Goal: Task Accomplishment & Management: Use online tool/utility

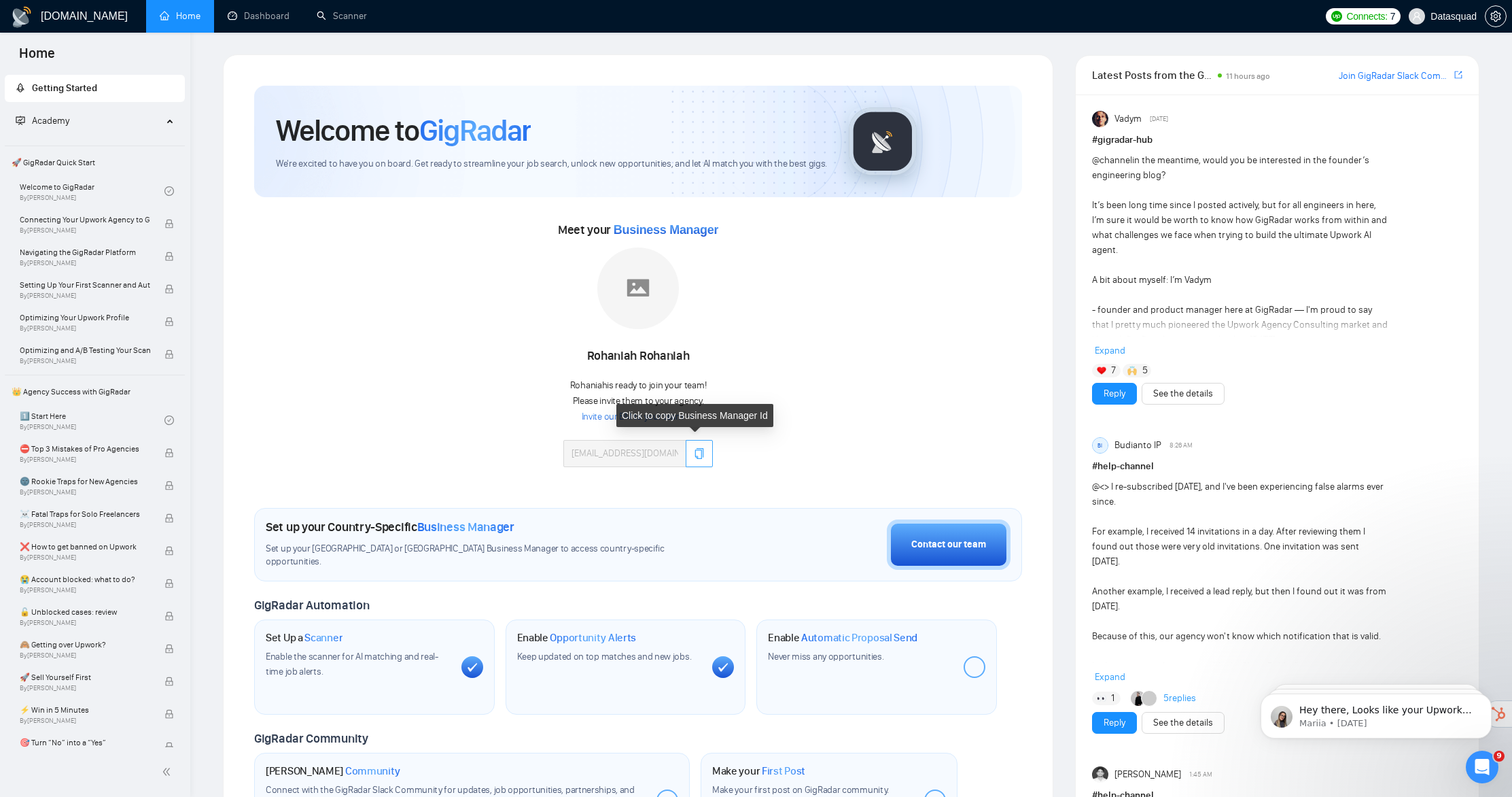
click at [699, 456] on icon "copy" at bounding box center [699, 453] width 10 height 10
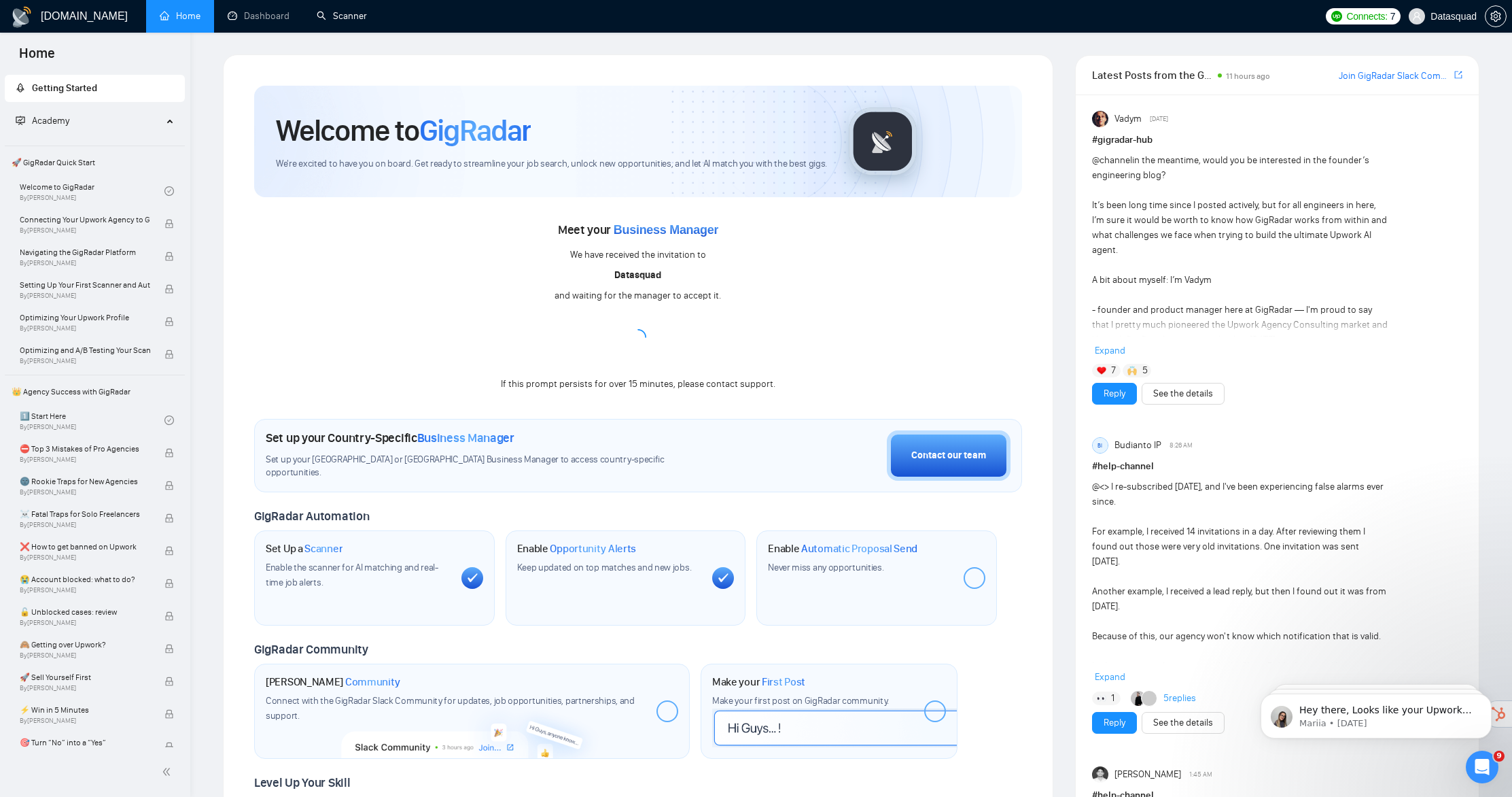
drag, startPoint x: 357, startPoint y: 12, endPoint x: 379, endPoint y: 20, distance: 23.4
click at [357, 12] on link "Scanner" at bounding box center [342, 16] width 51 height 11
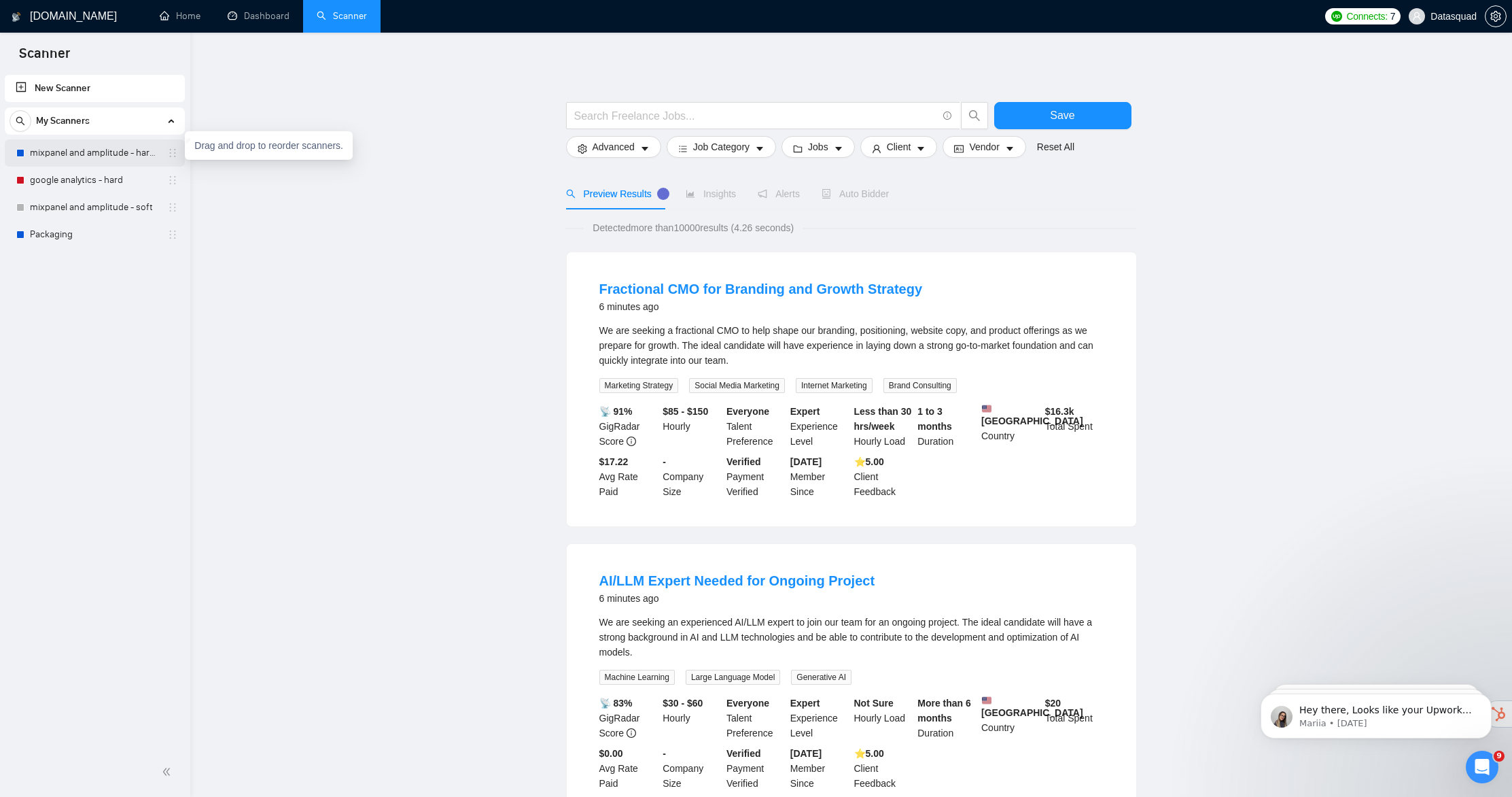
click at [173, 156] on icon "holder" at bounding box center [173, 153] width 10 height 10
click at [141, 147] on link "mixpanel and amplitude - hard - +10k" at bounding box center [94, 153] width 129 height 27
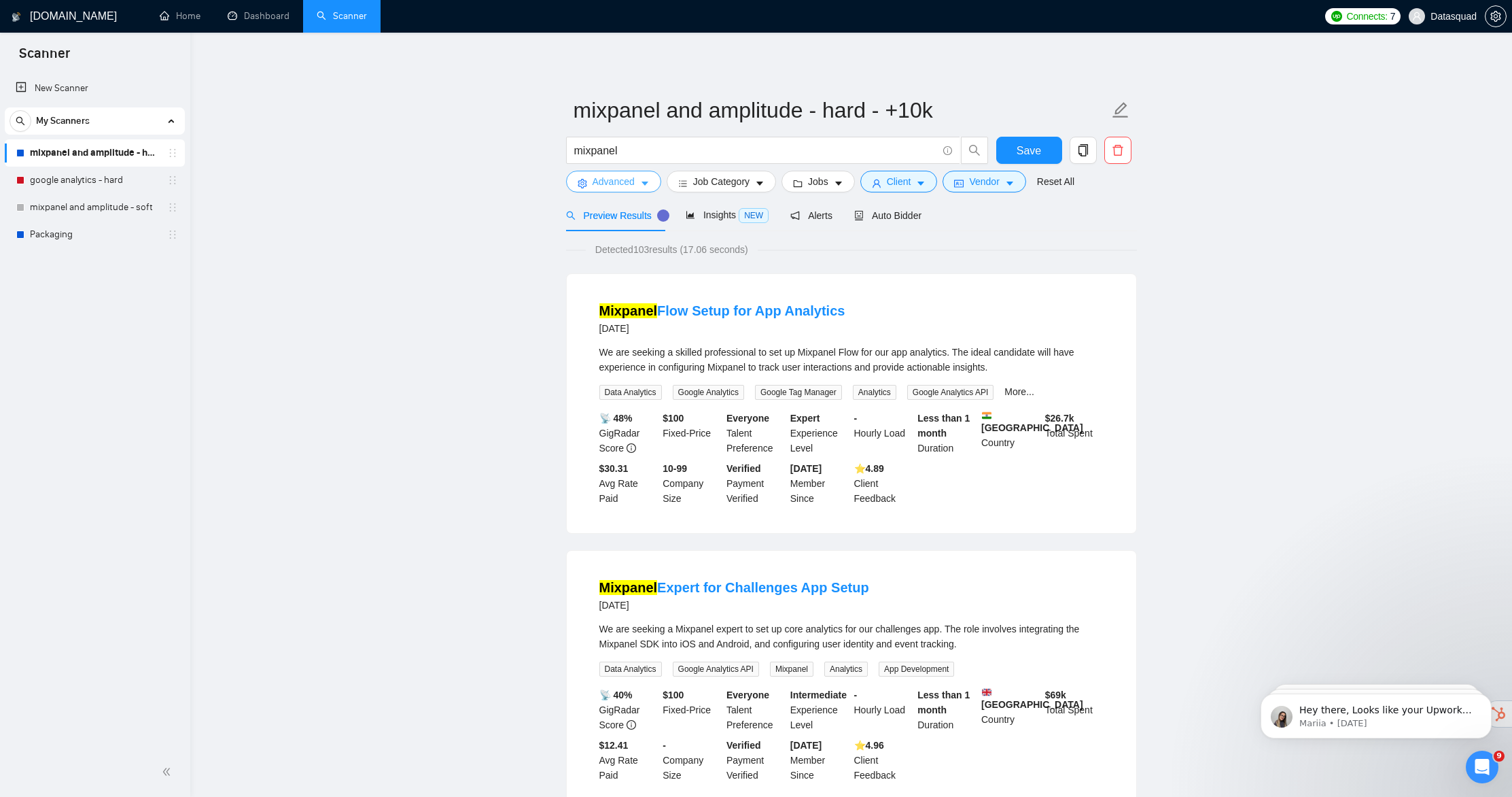
click at [615, 184] on span "Advanced" at bounding box center [614, 181] width 42 height 15
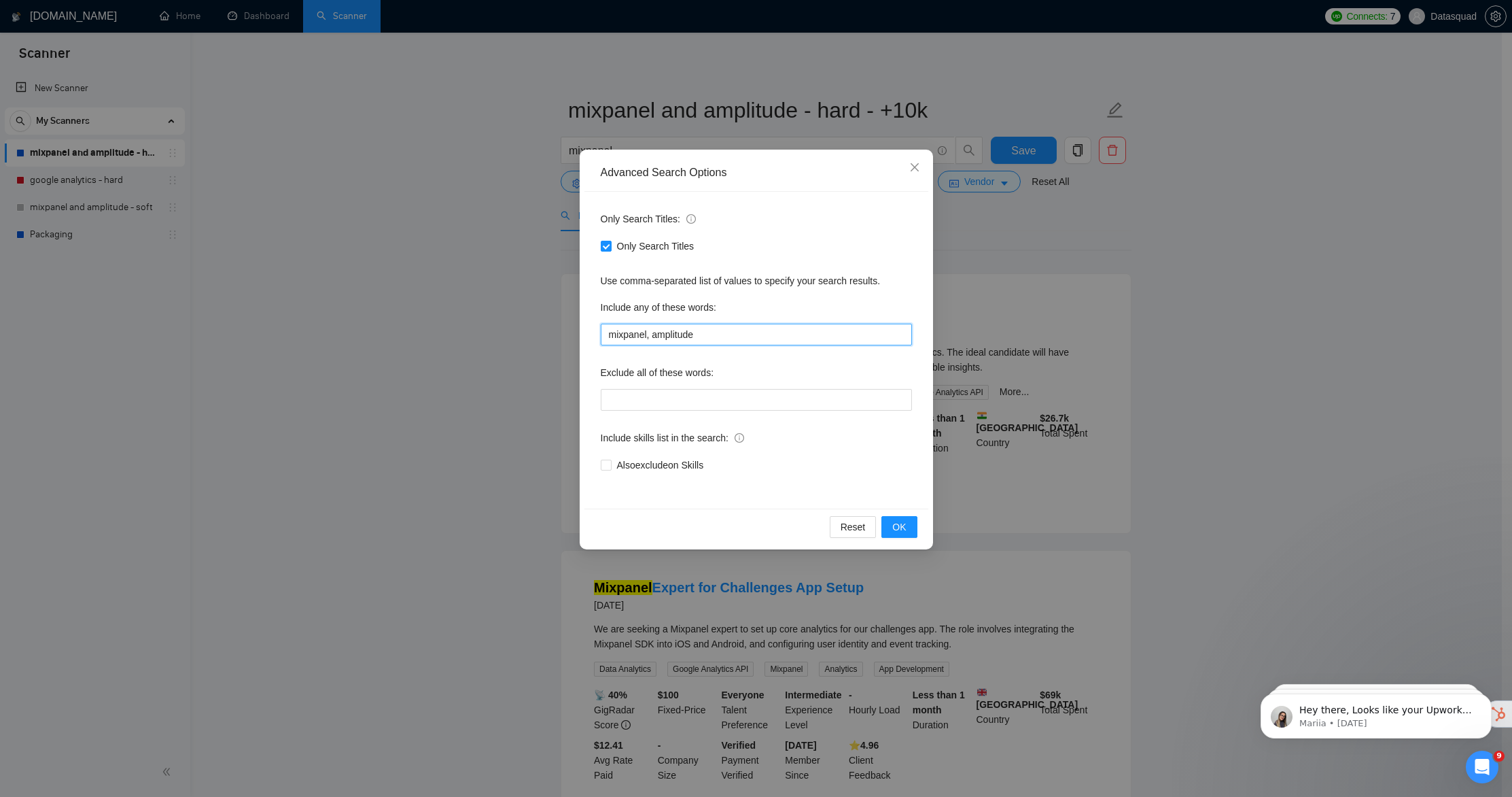
click at [754, 330] on input "mixpanel, amplitude" at bounding box center [756, 334] width 311 height 22
type input "mixpanel, amplitude, posthog, stastig"
click at [894, 533] on span "OK" at bounding box center [899, 527] width 14 height 15
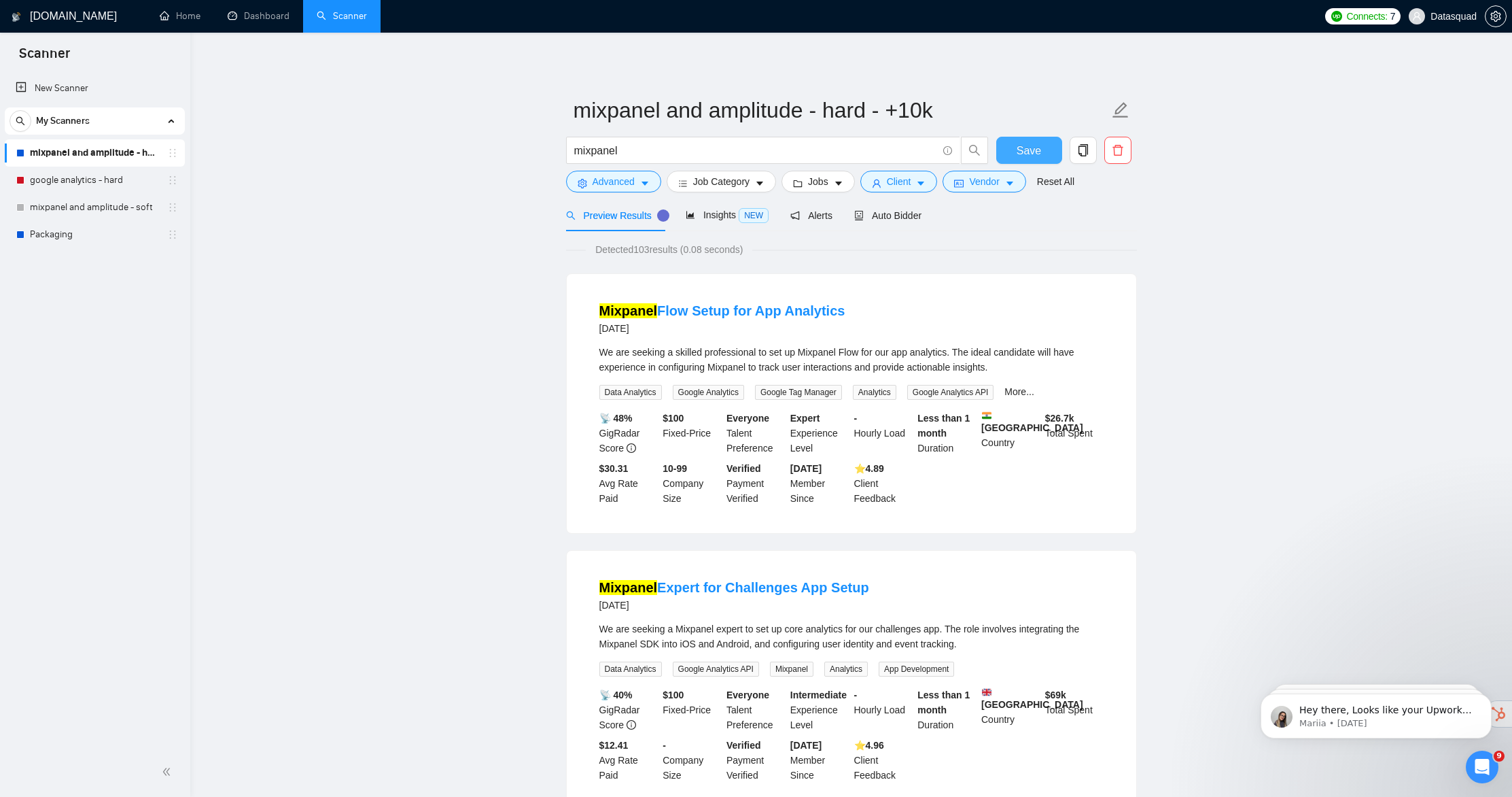
click at [1009, 140] on button "Save" at bounding box center [1029, 150] width 66 height 27
click at [926, 178] on span "caret-down" at bounding box center [920, 183] width 10 height 10
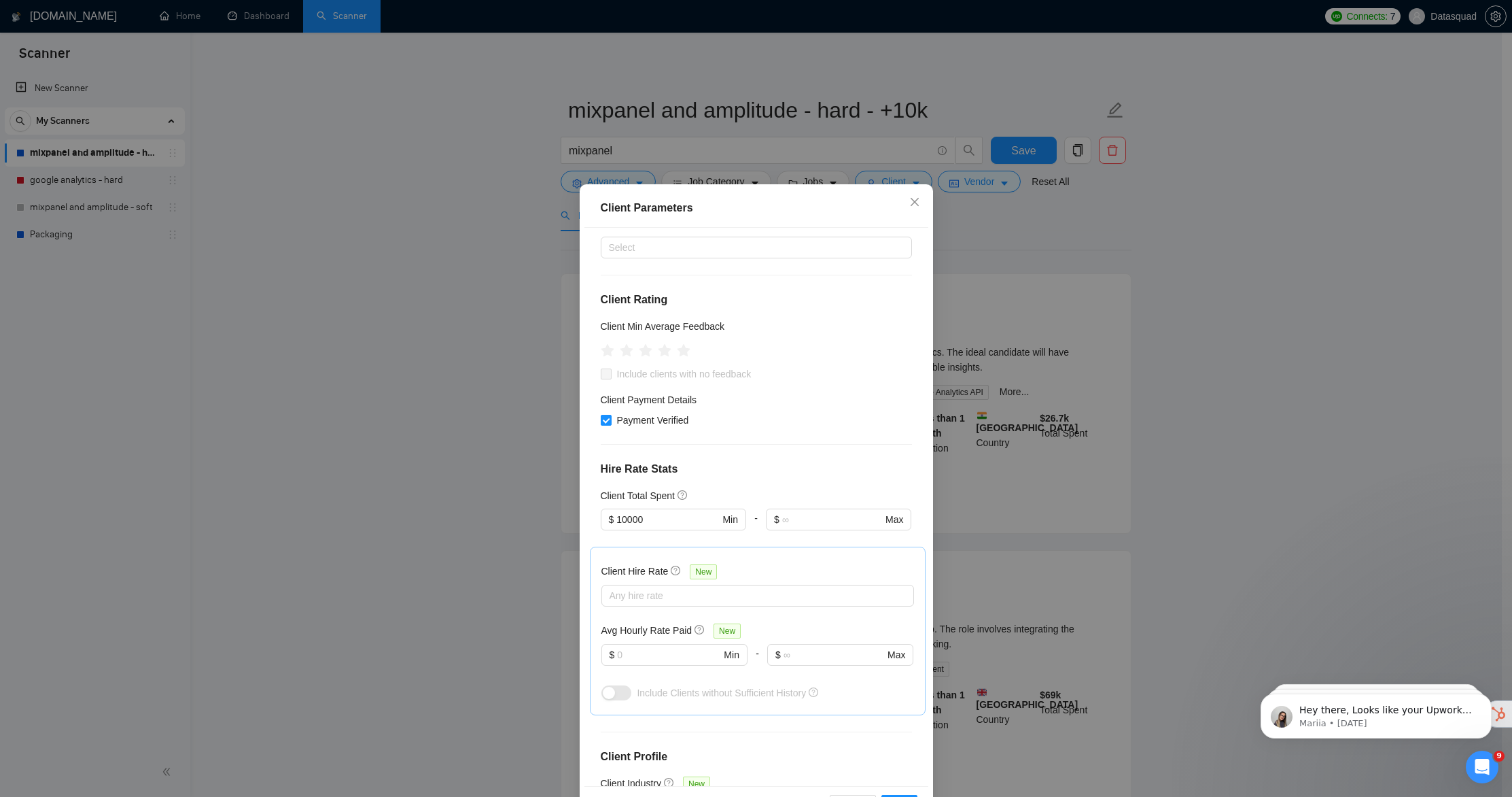
scroll to position [168, 0]
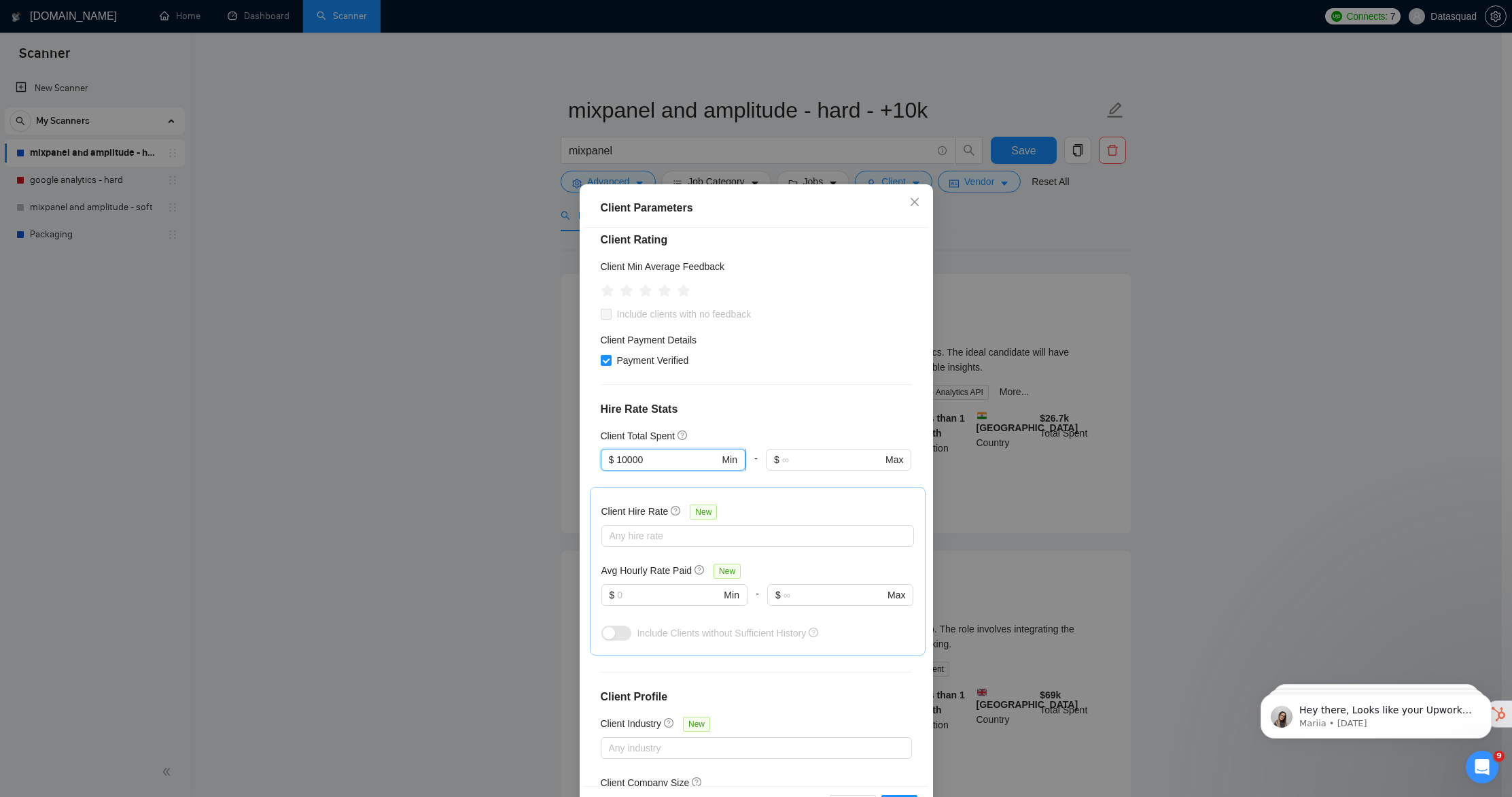
click at [644, 458] on input "10000" at bounding box center [668, 460] width 103 height 15
type input "10"
click at [835, 429] on div "Client Total Spent" at bounding box center [756, 435] width 311 height 15
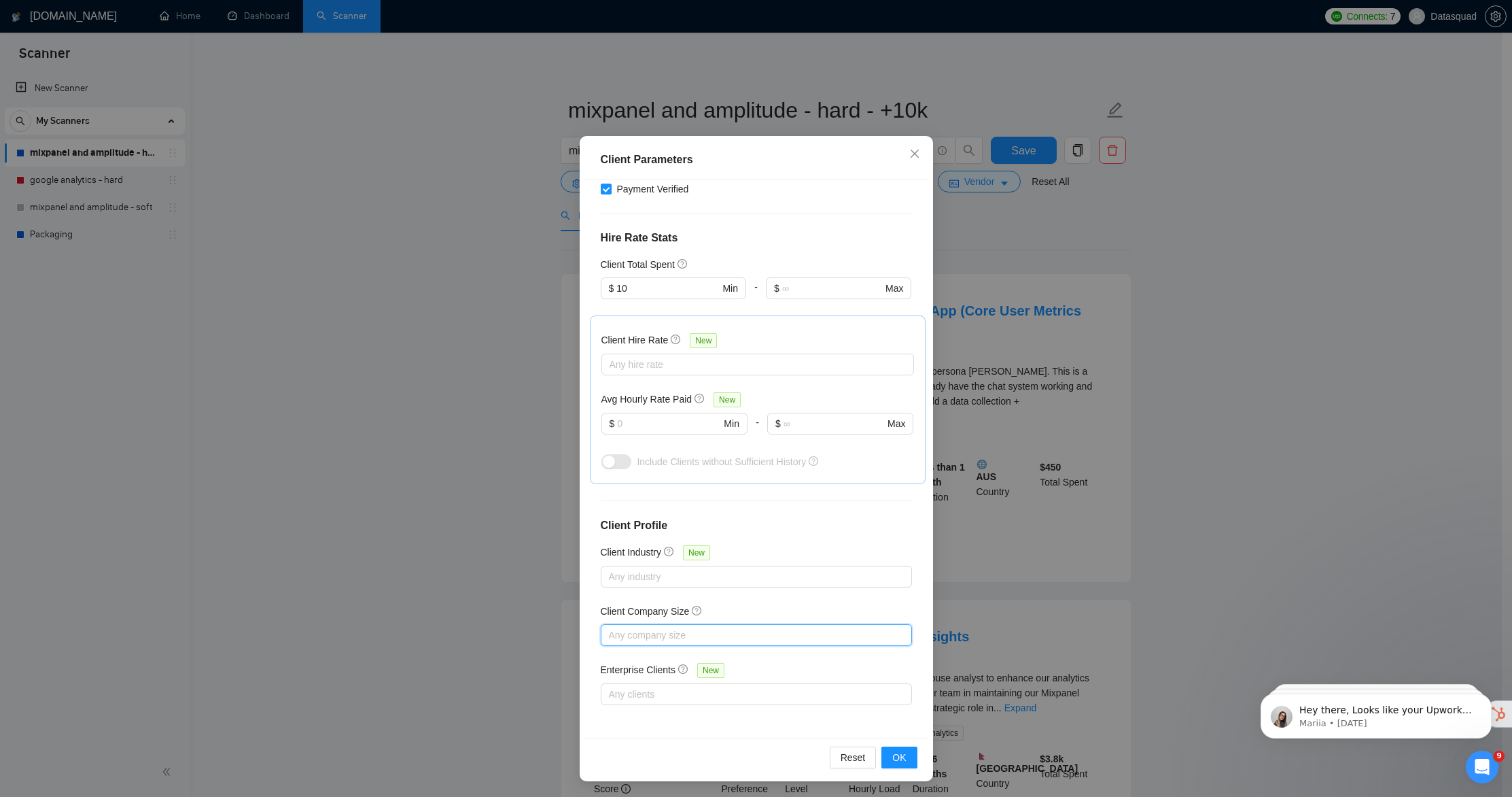
scroll to position [290, 0]
click at [895, 759] on span "OK" at bounding box center [899, 757] width 14 height 15
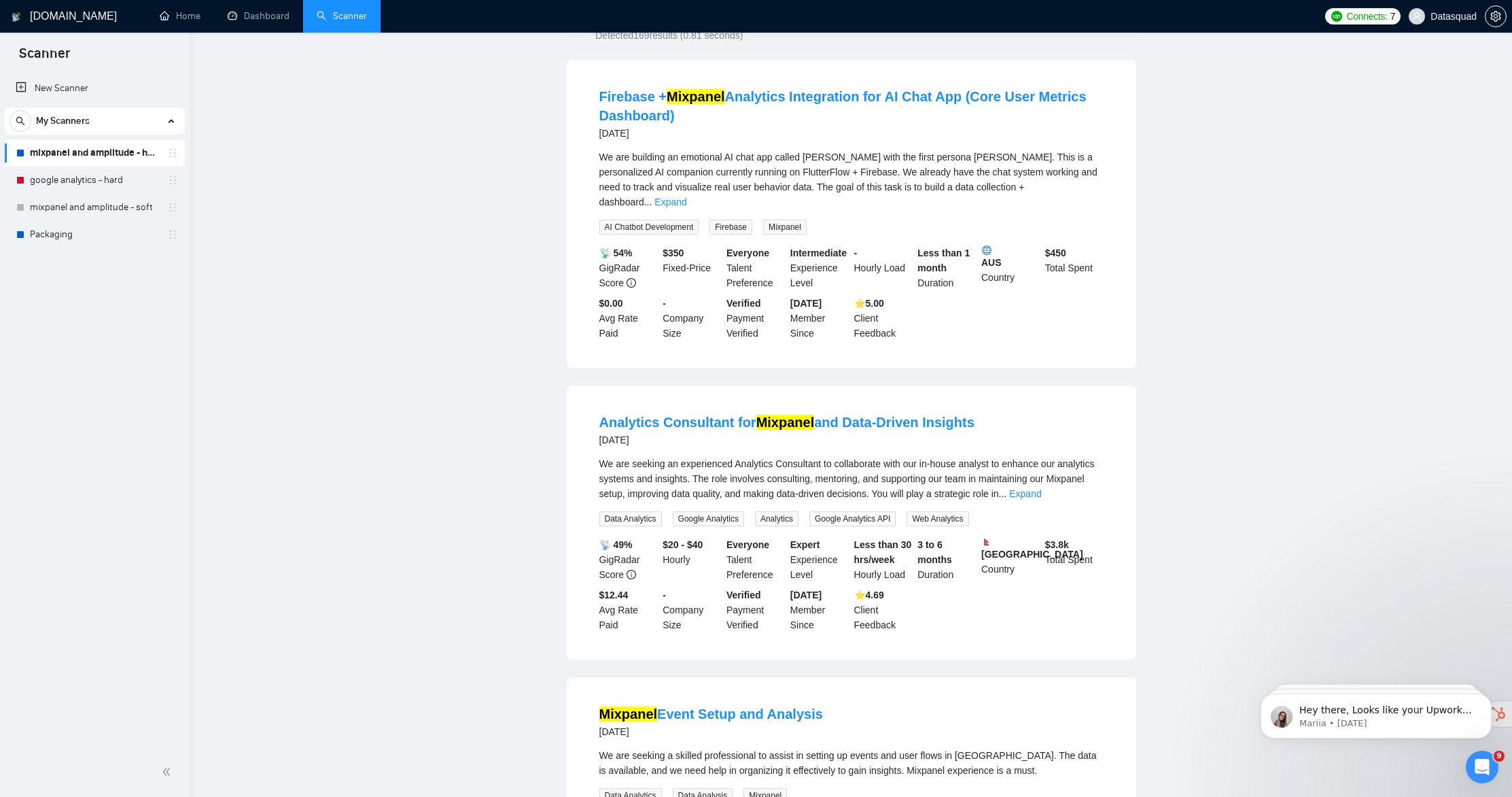
scroll to position [0, 0]
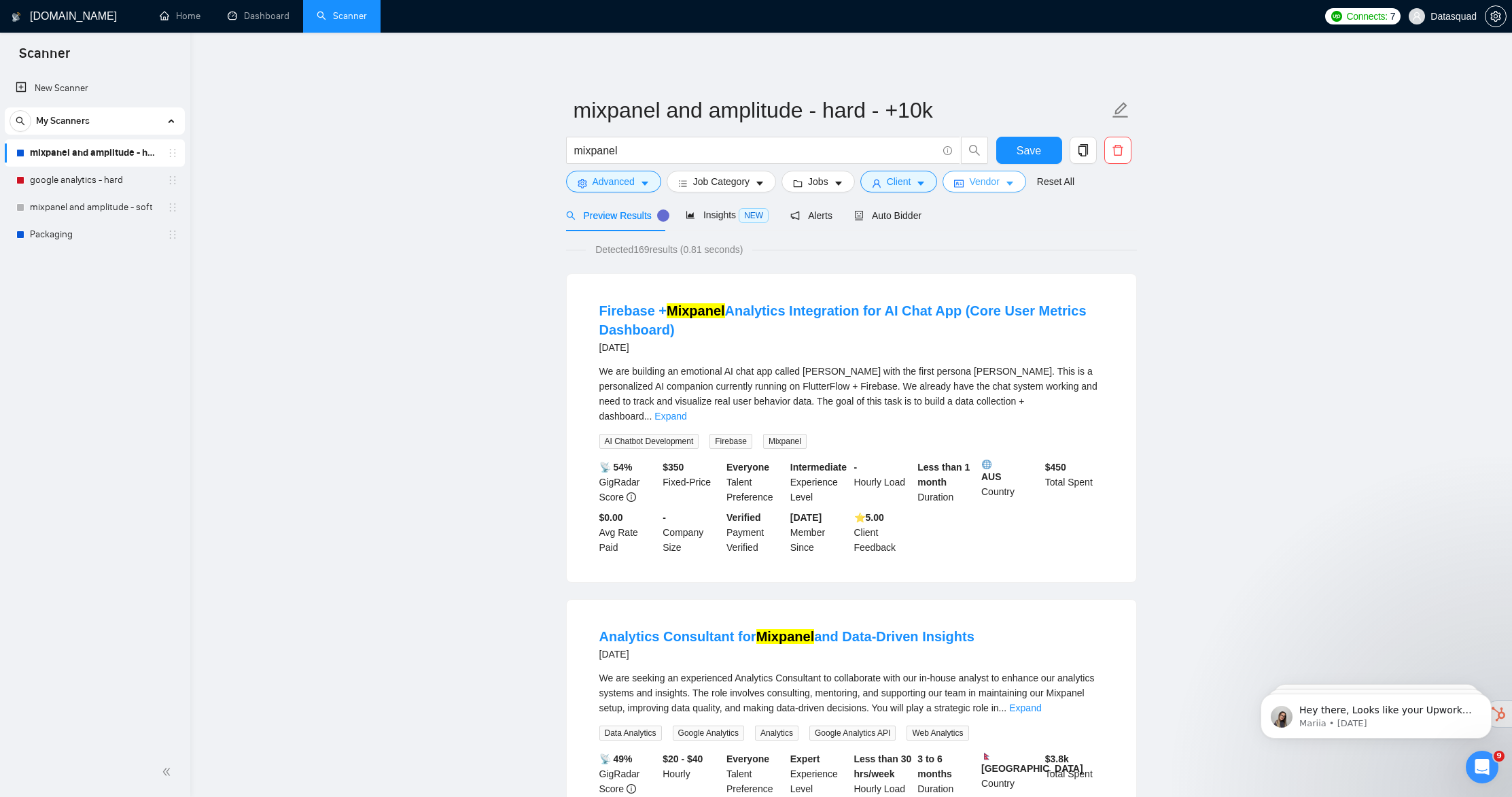
click at [980, 178] on span "Vendor" at bounding box center [984, 181] width 30 height 15
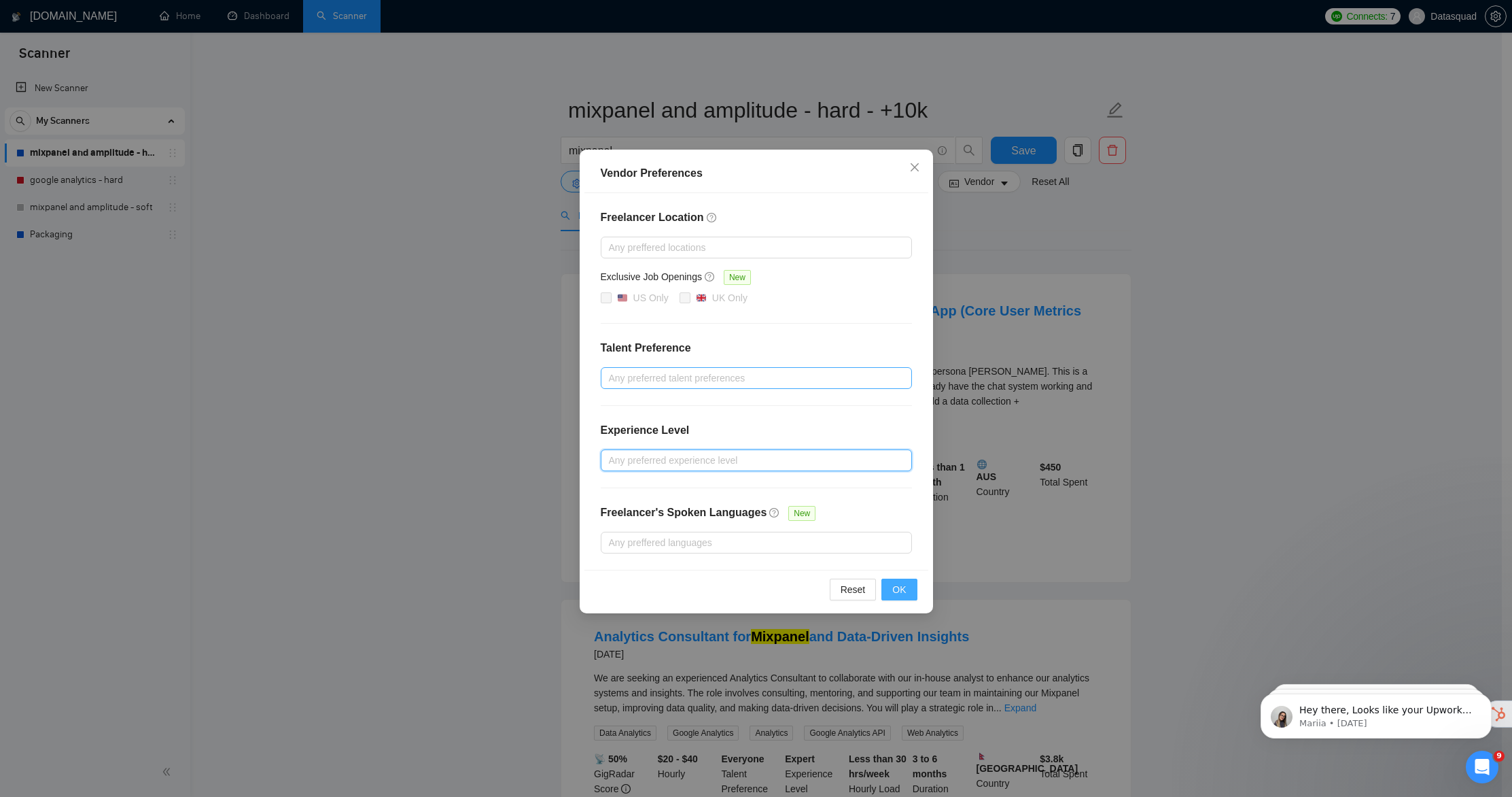
click at [899, 591] on span "OK" at bounding box center [899, 589] width 14 height 15
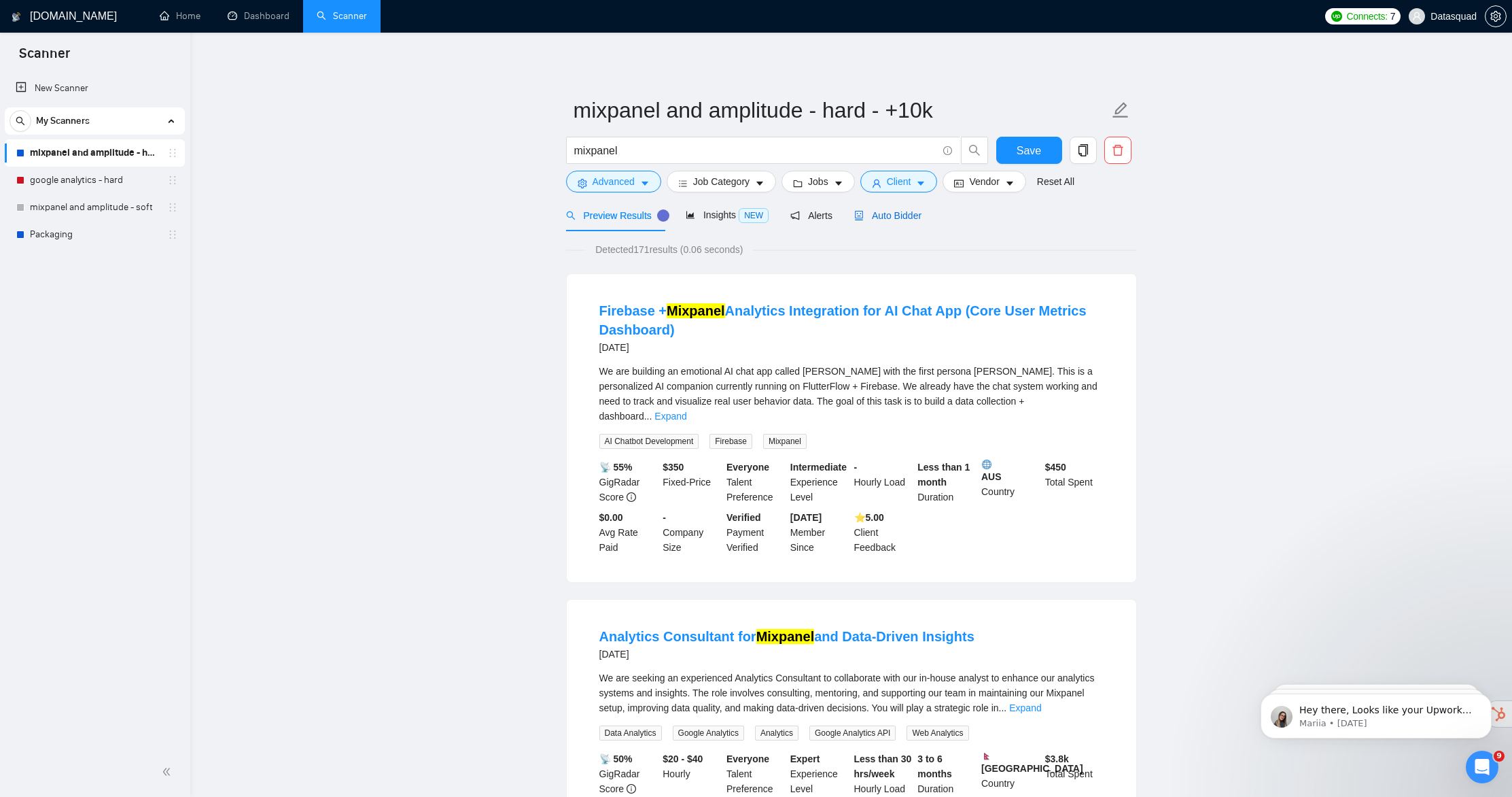
click at [892, 214] on span "Auto Bidder" at bounding box center [887, 215] width 67 height 10
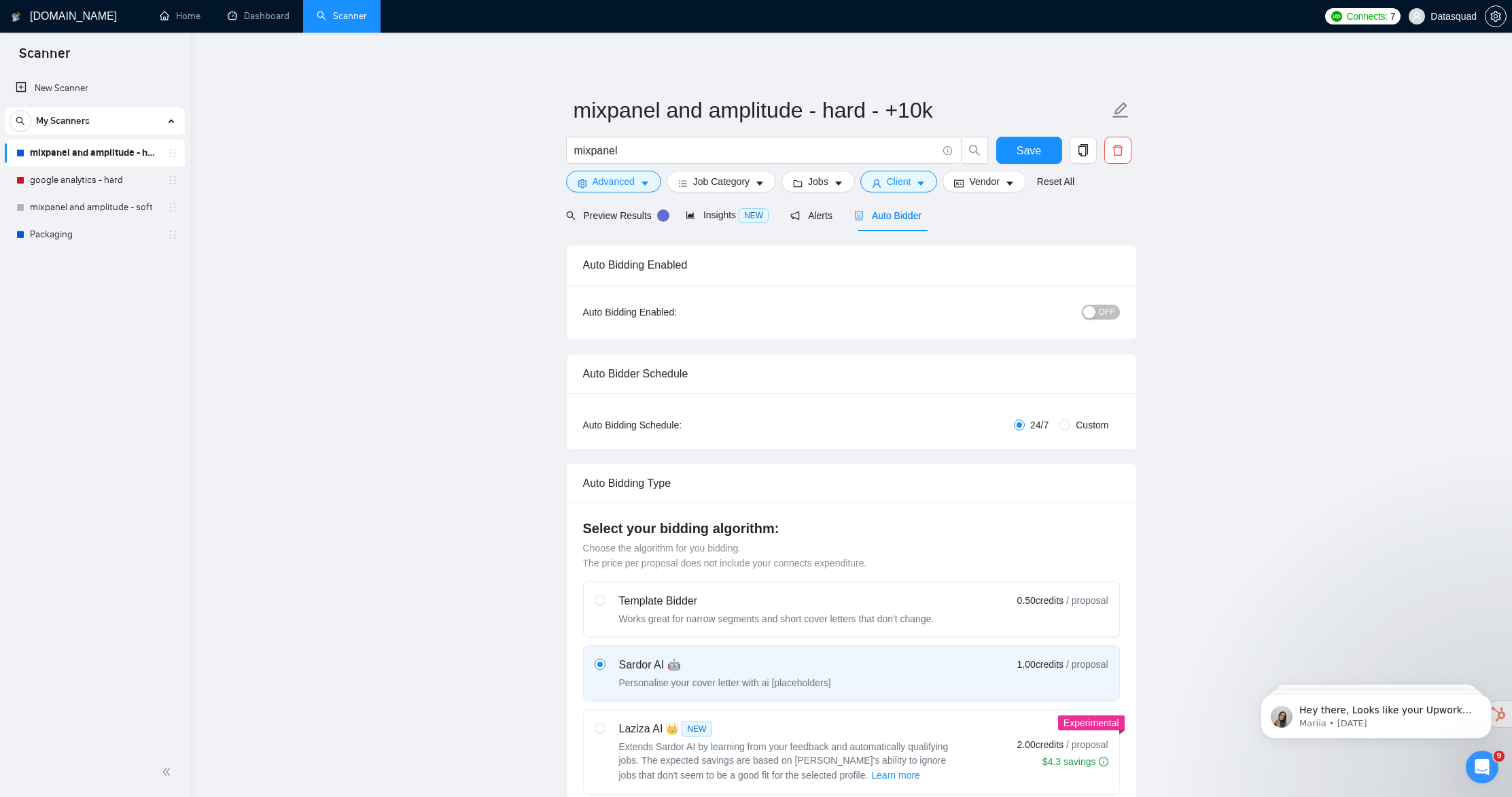
scroll to position [389, 0]
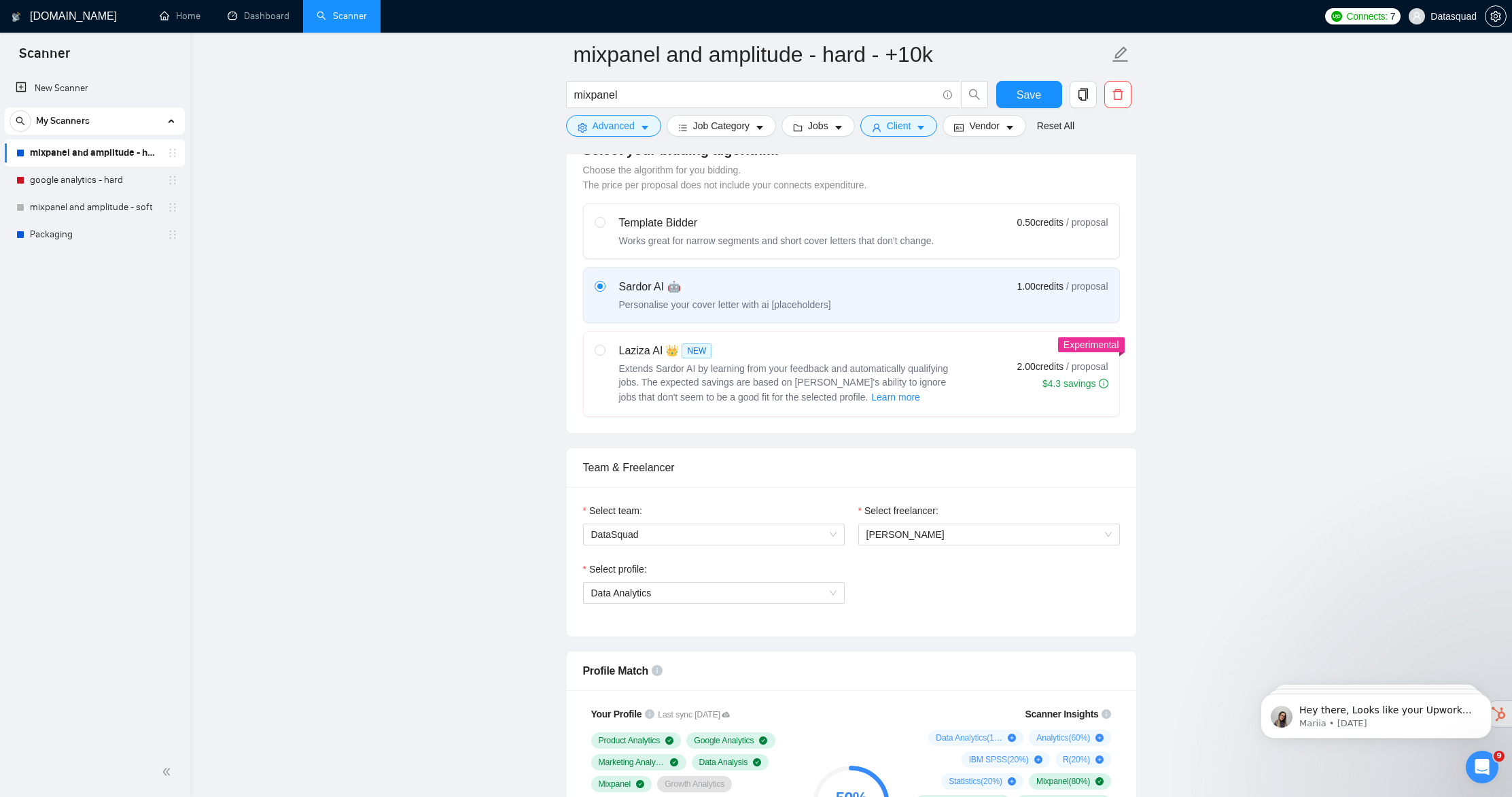
click at [606, 350] on div "Laziza AI 👑 NEW Extends Sardor AI by learning from your feedback and automatica…" at bounding box center [776, 374] width 364 height 63
click at [604, 350] on input "radio" at bounding box center [599, 349] width 10 height 10
radio input "true"
radio input "false"
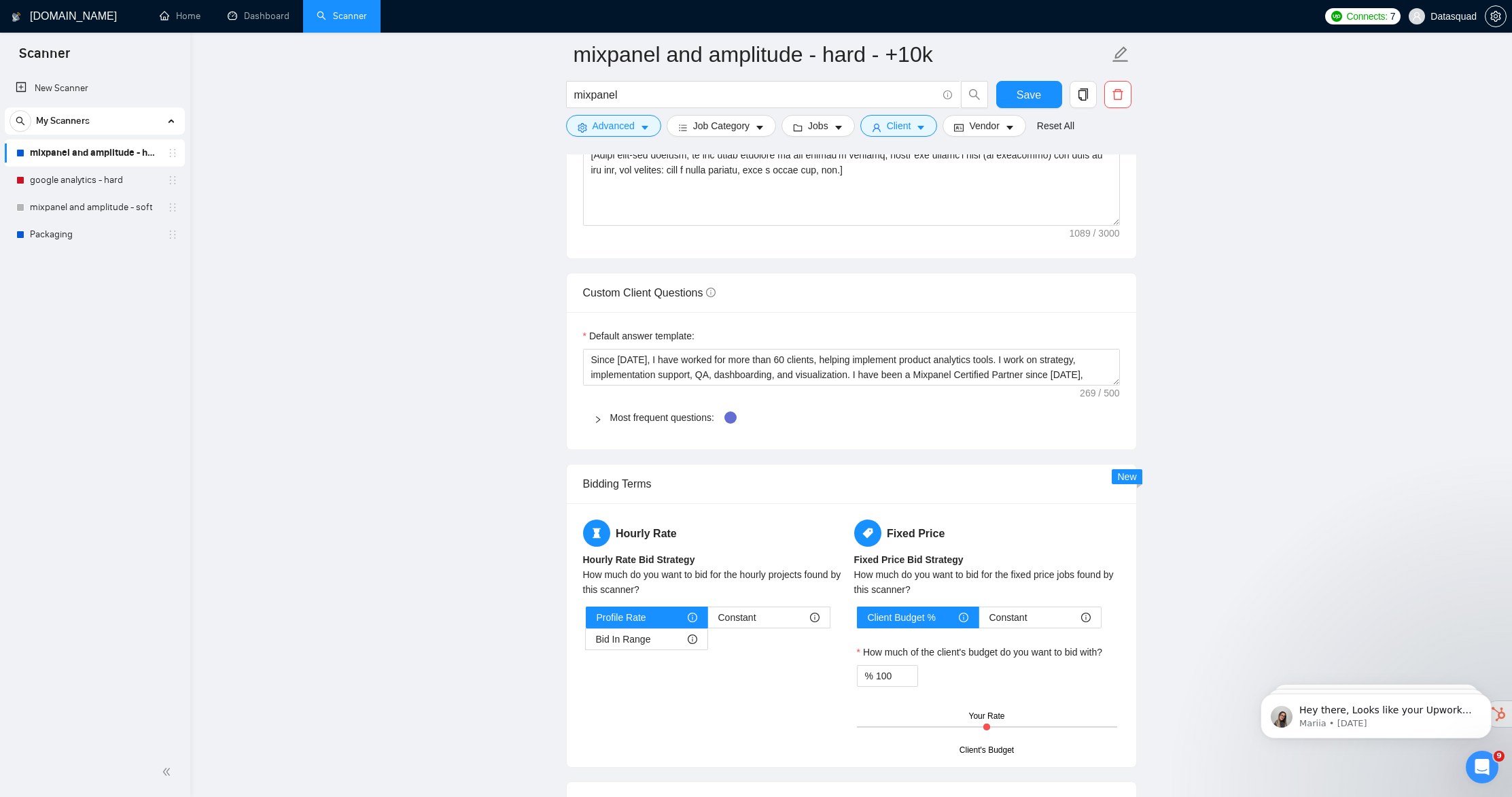
scroll to position [2012, 0]
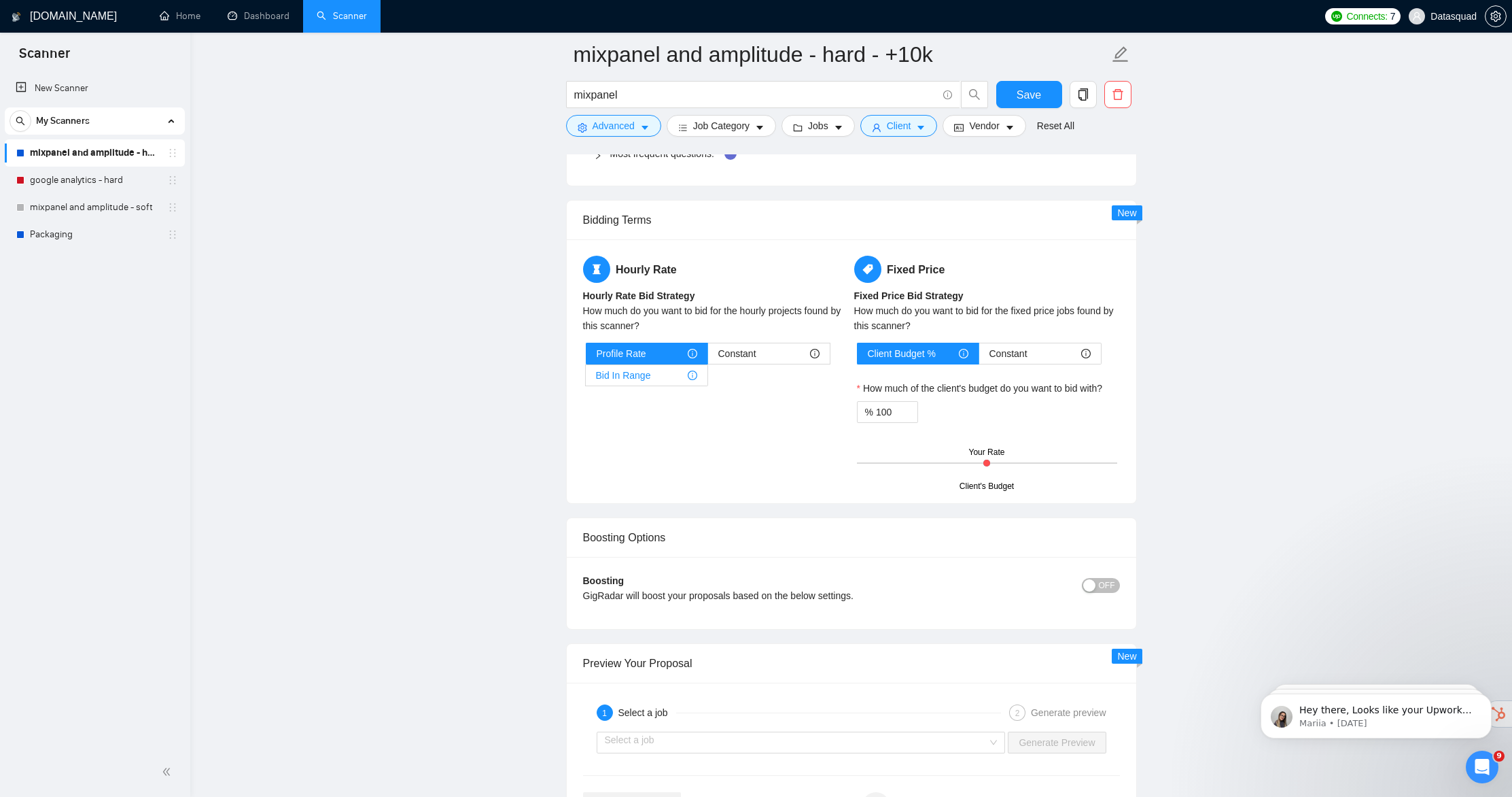
click at [630, 385] on span "Bid In Range" at bounding box center [623, 375] width 55 height 20
click at [586, 378] on input "Bid In Range" at bounding box center [586, 378] width 0 height 0
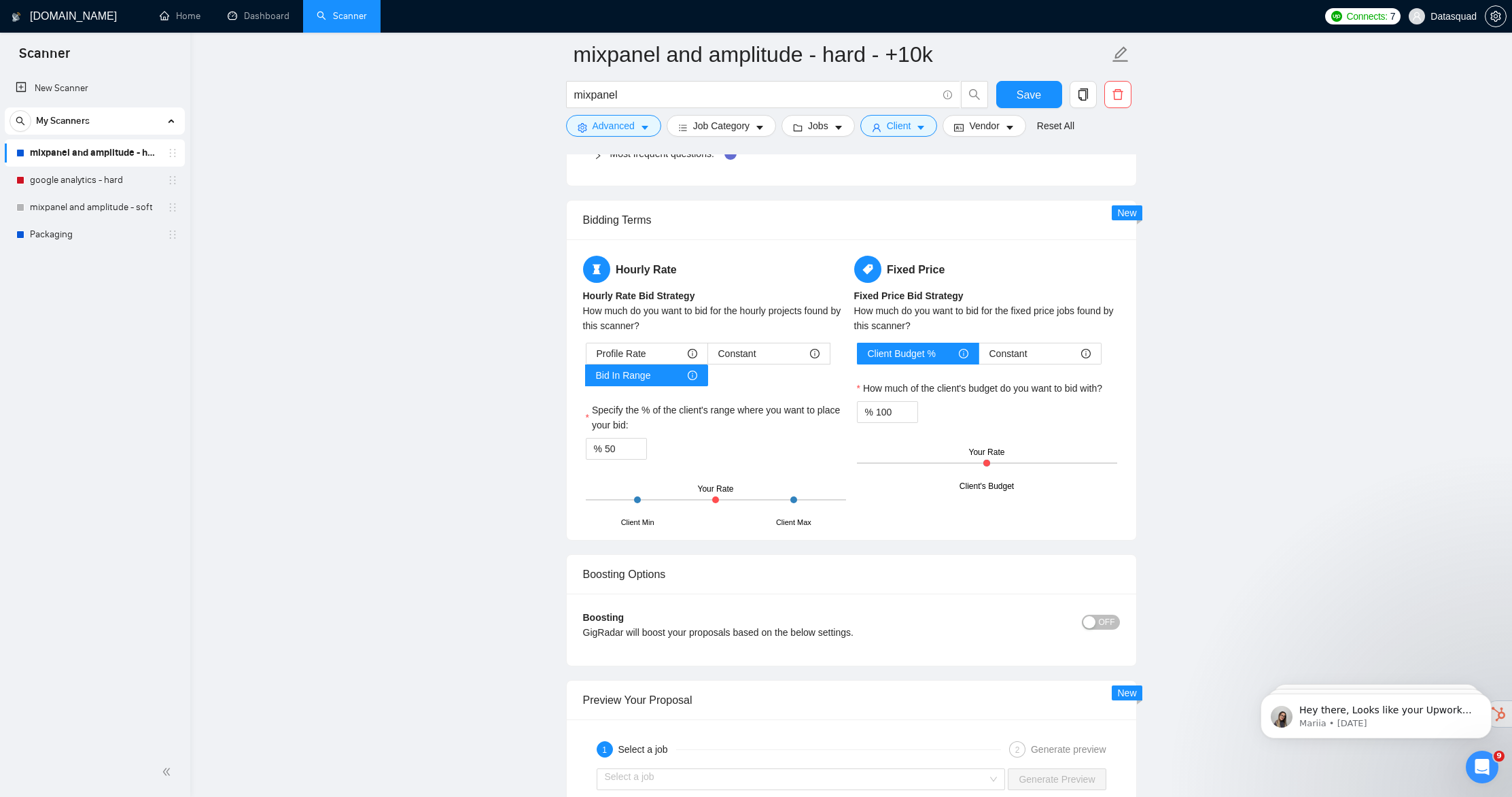
click at [1350, 444] on main "mixpanel and amplitude - hard - +10k mixpanel Save Advanced Job Category Jobs C…" at bounding box center [851, 45] width 1278 height 4007
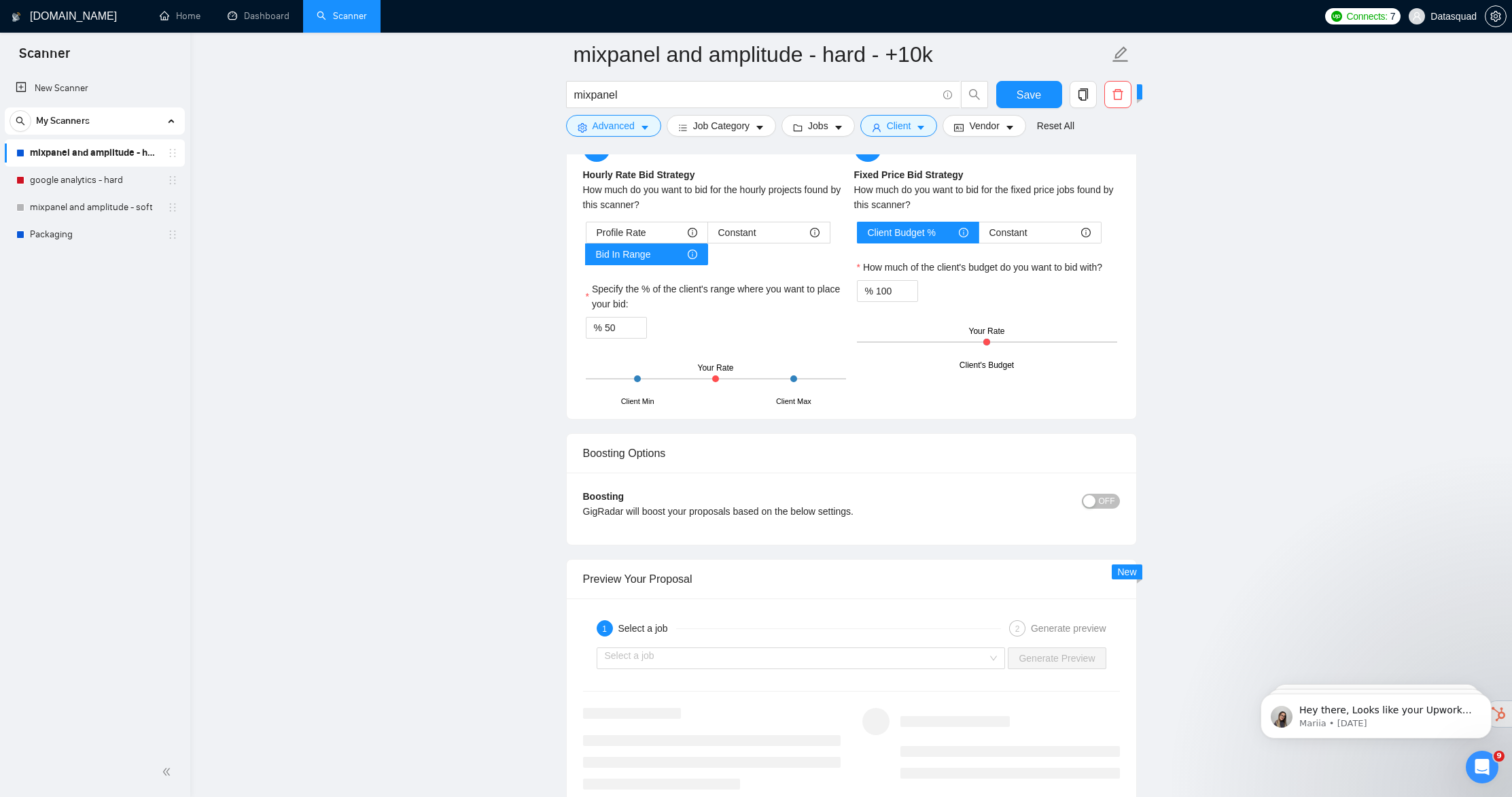
scroll to position [2215, 0]
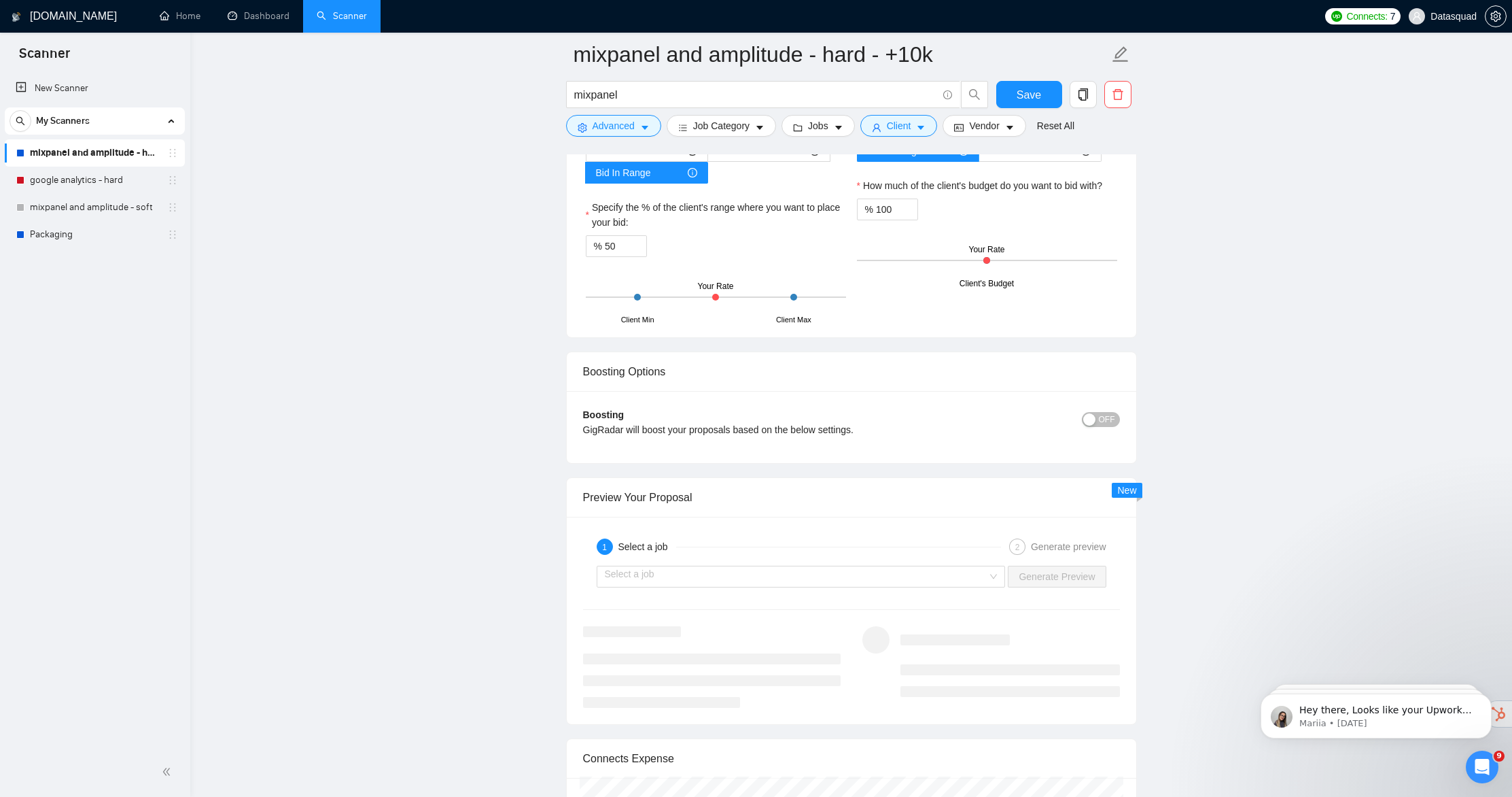
click at [1110, 427] on span "OFF" at bounding box center [1107, 419] width 17 height 15
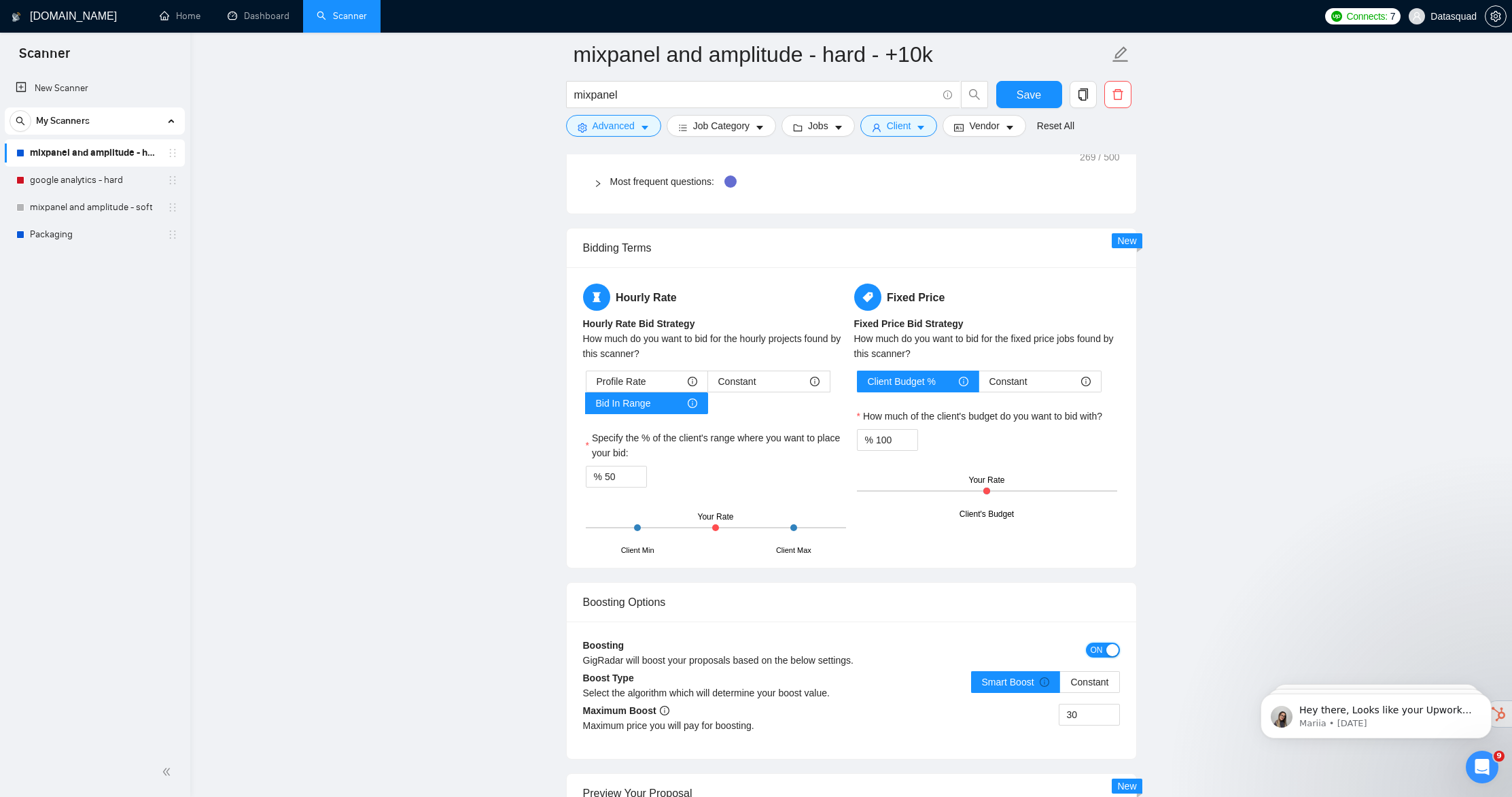
scroll to position [1975, 0]
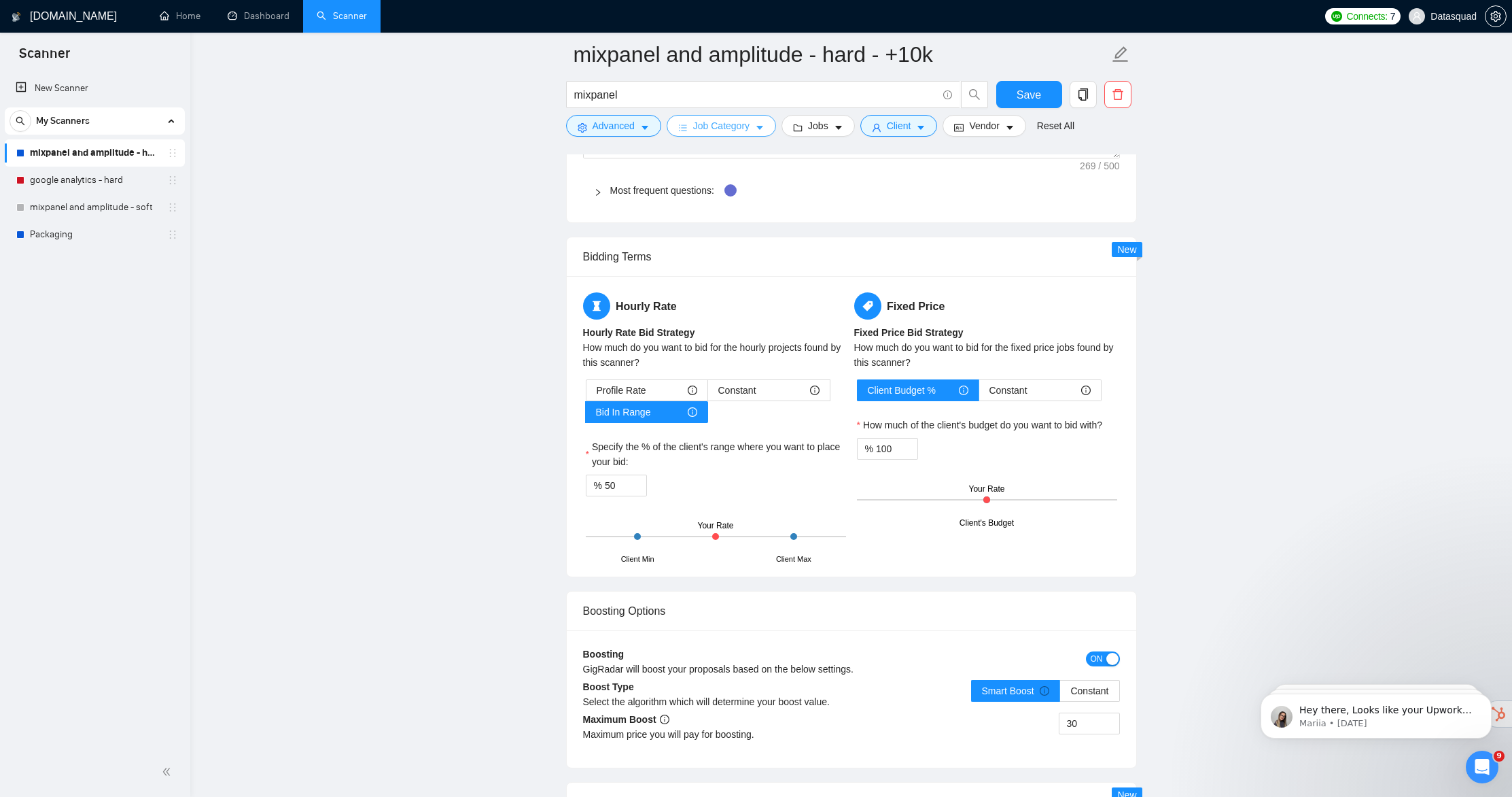
click at [742, 129] on span "Job Category" at bounding box center [721, 126] width 57 height 15
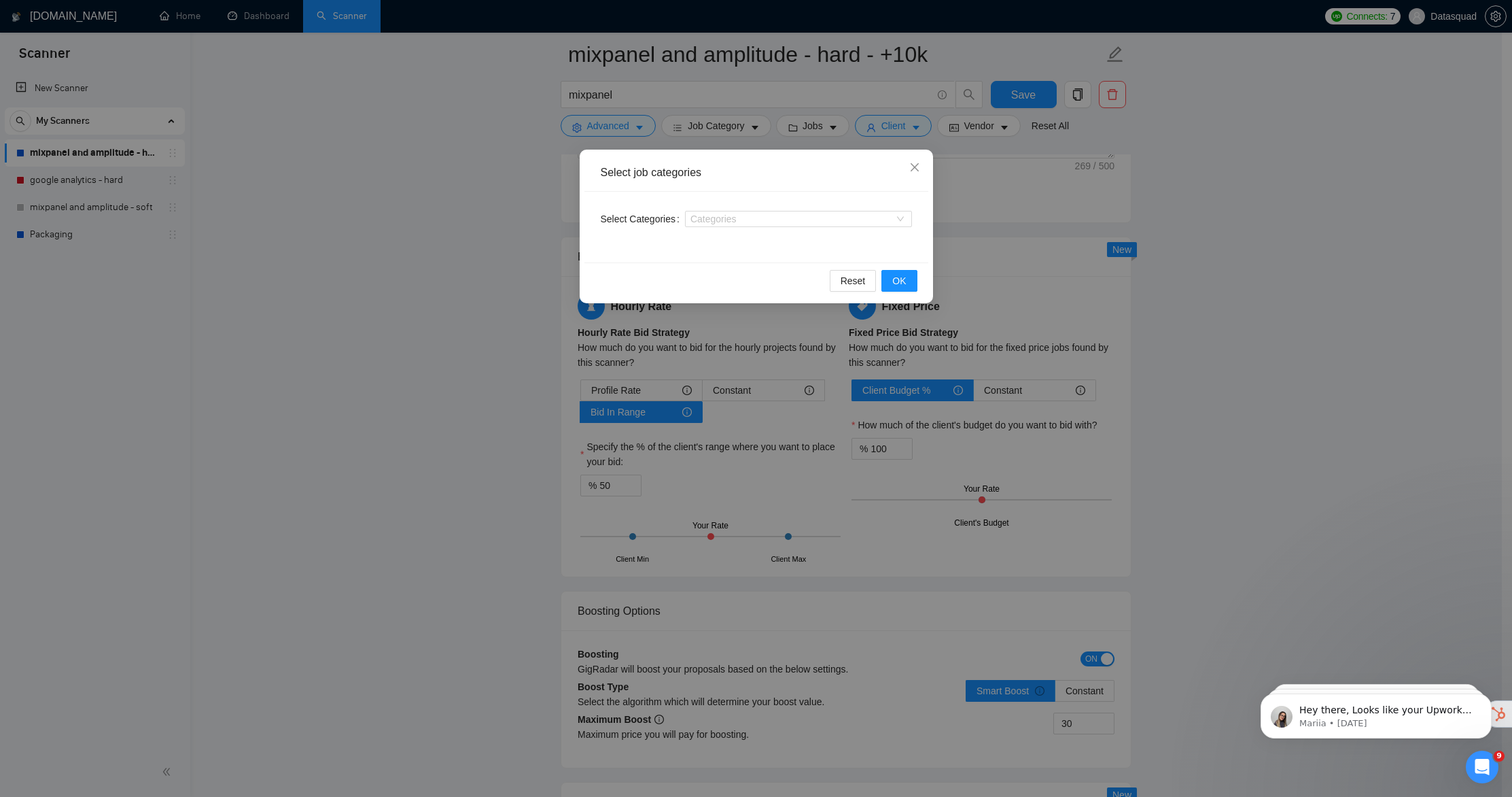
click at [610, 126] on div "Select job categories Select Categories Categories Reset OK" at bounding box center [756, 398] width 1512 height 797
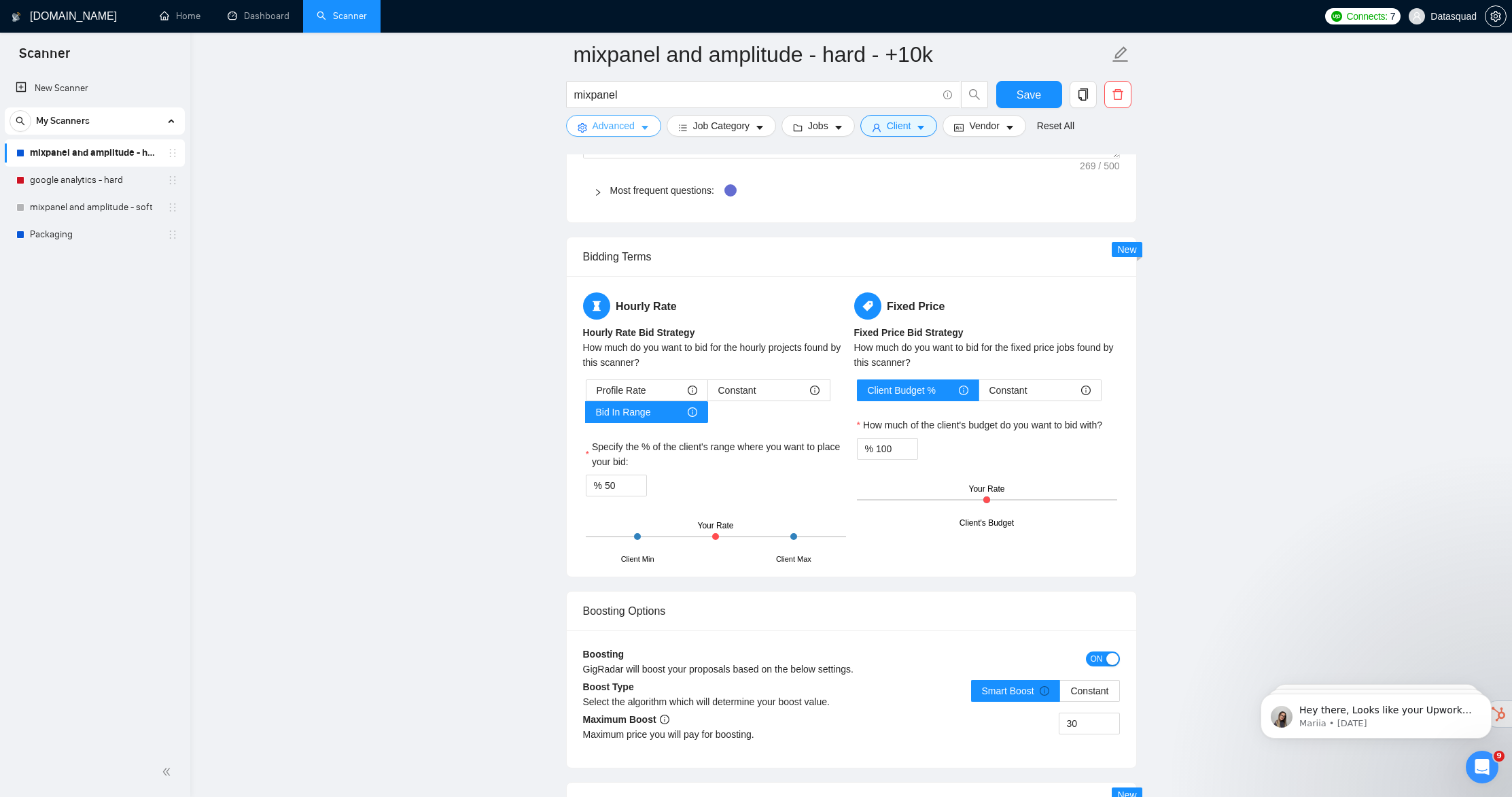
click at [610, 128] on span "Advanced" at bounding box center [614, 126] width 42 height 15
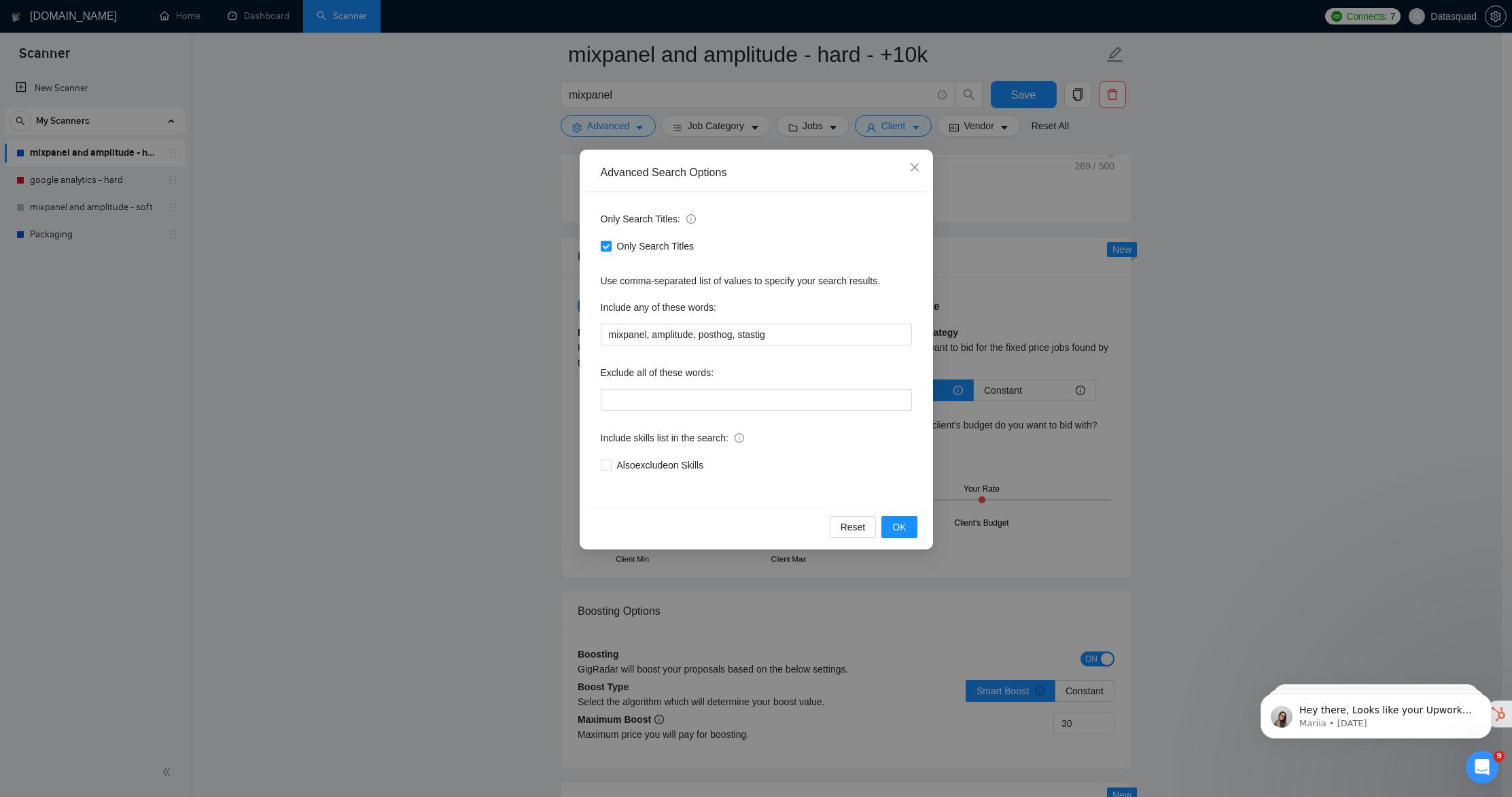
click at [431, 181] on div "Advanced Search Options Only Search Titles: Only Search Titles Use comma-separa…" at bounding box center [756, 398] width 1512 height 797
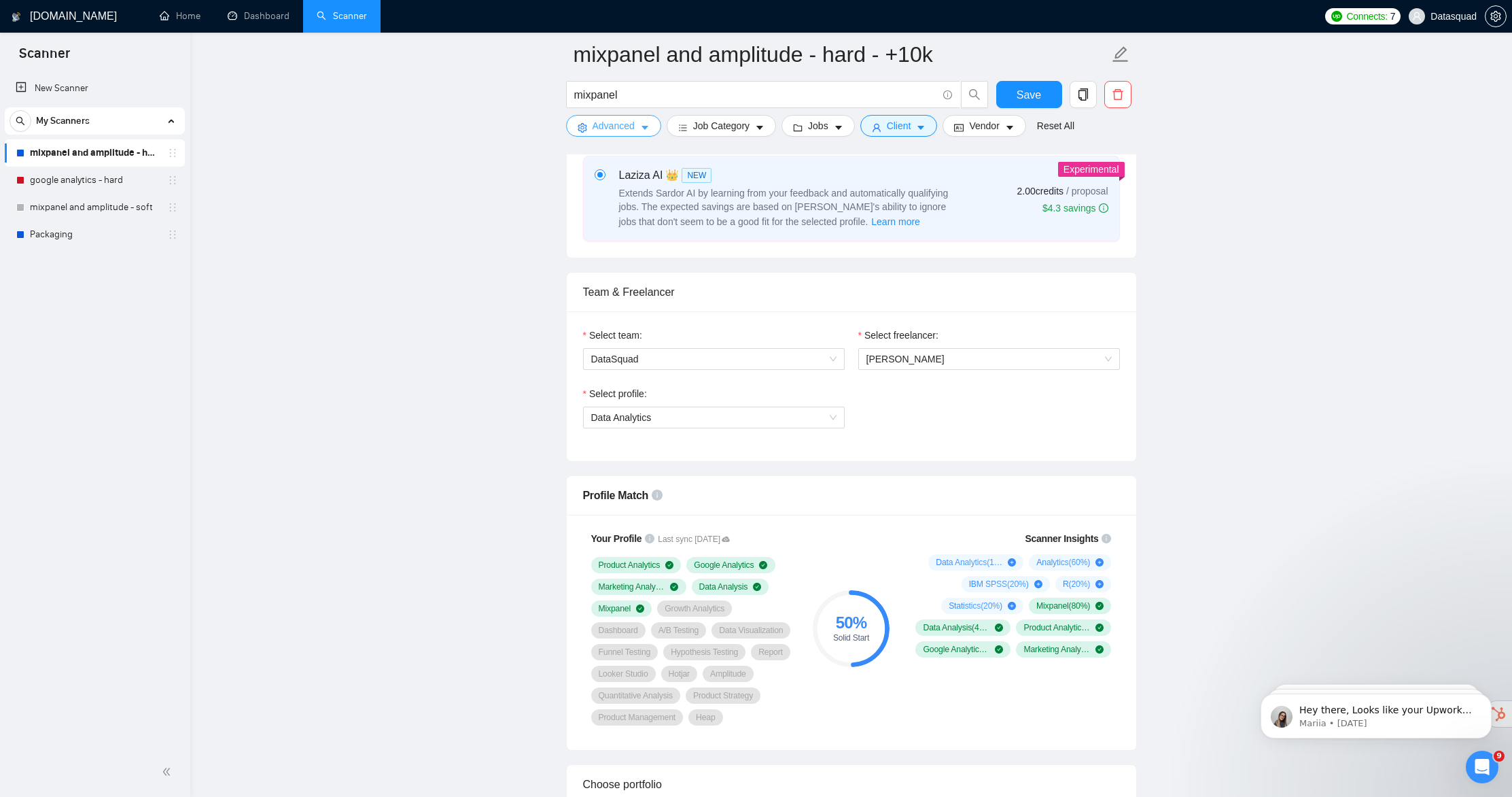
scroll to position [0, 0]
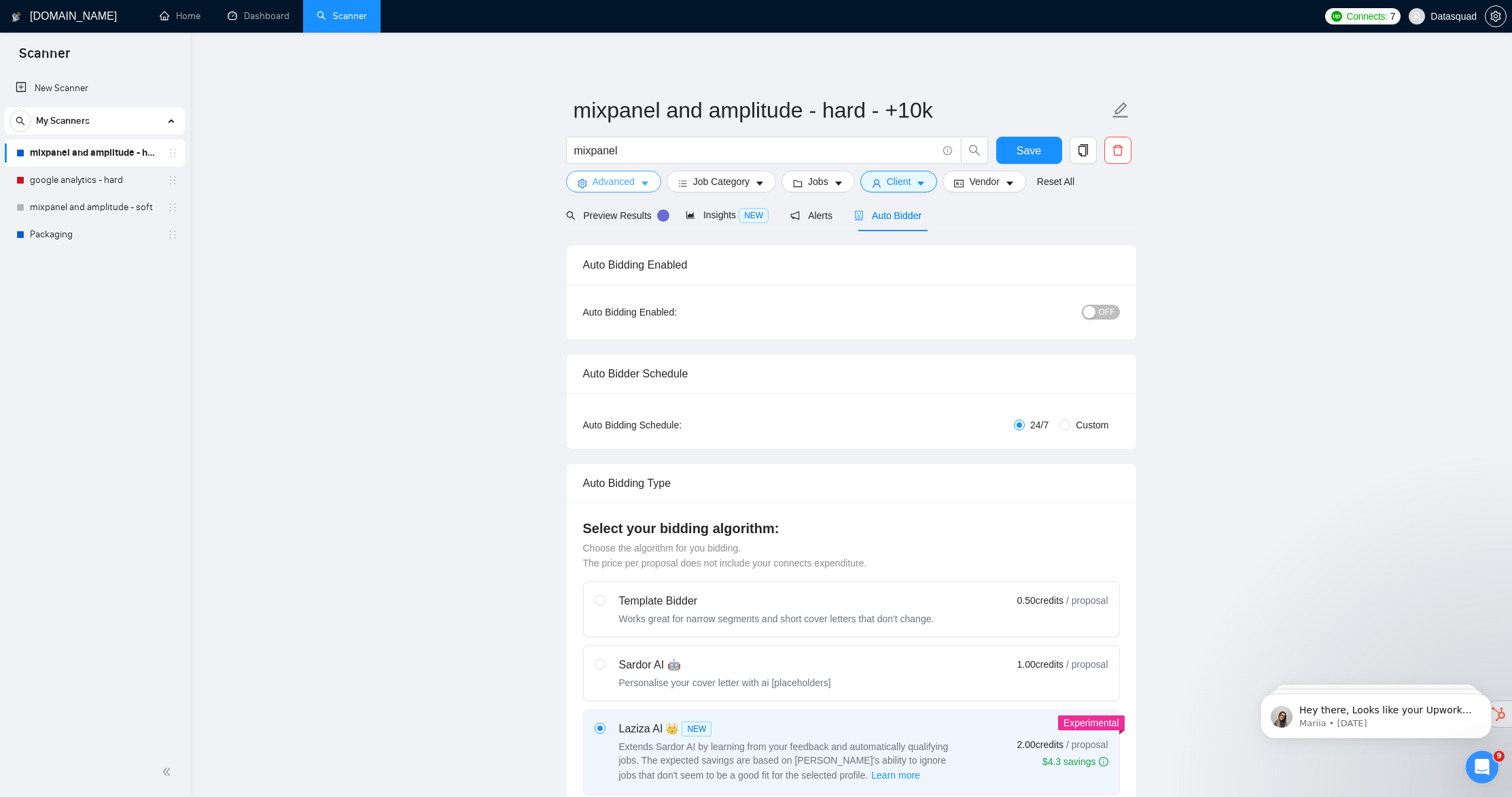
click at [582, 181] on icon "setting" at bounding box center [582, 183] width 9 height 10
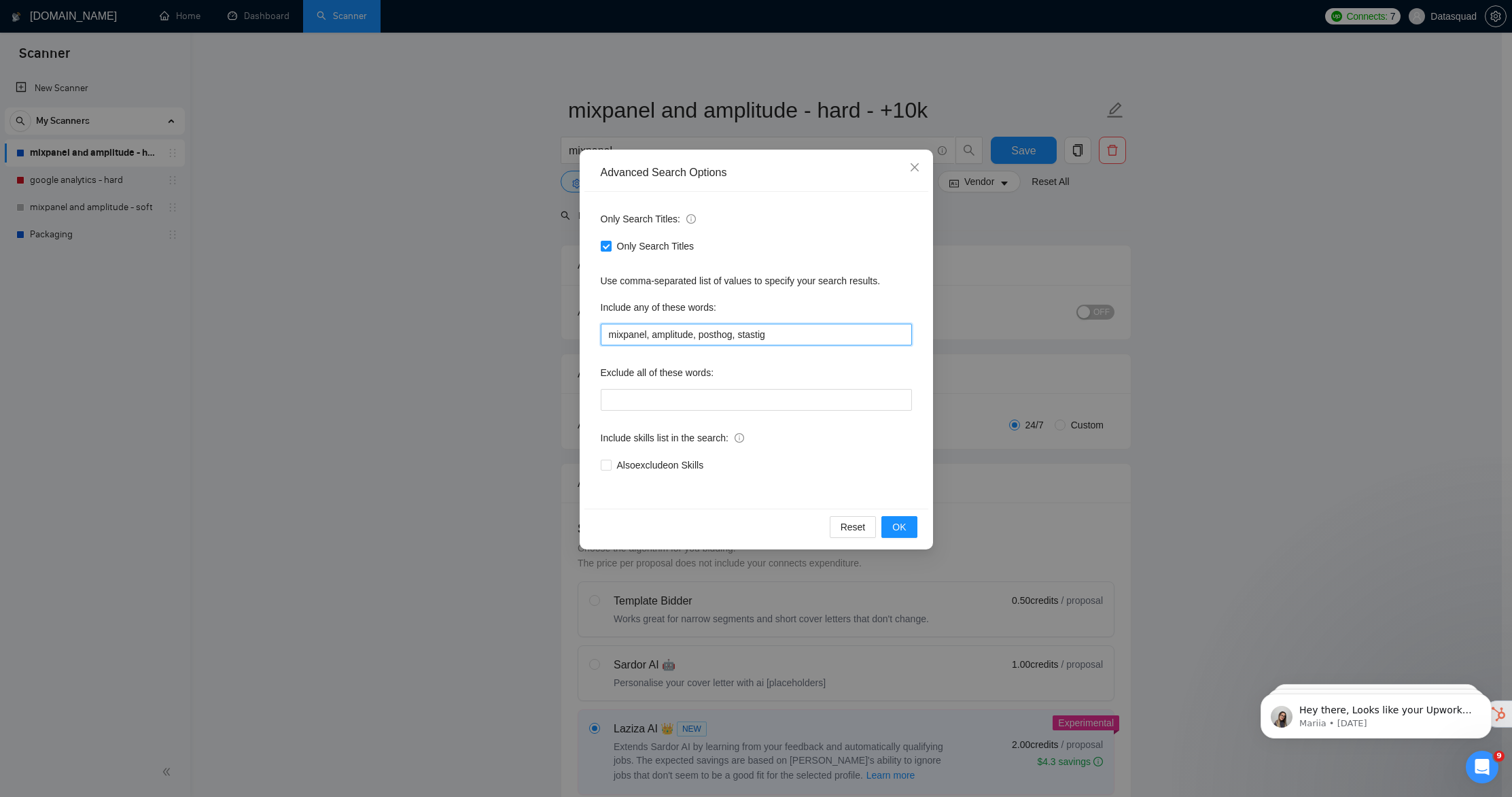
click at [802, 333] on input "mixpanel, amplitude, posthog, stastig" at bounding box center [756, 334] width 311 height 22
click at [422, 337] on div "Advanced Search Options Only Search Titles: Only Search Titles Use comma-separa…" at bounding box center [756, 398] width 1512 height 797
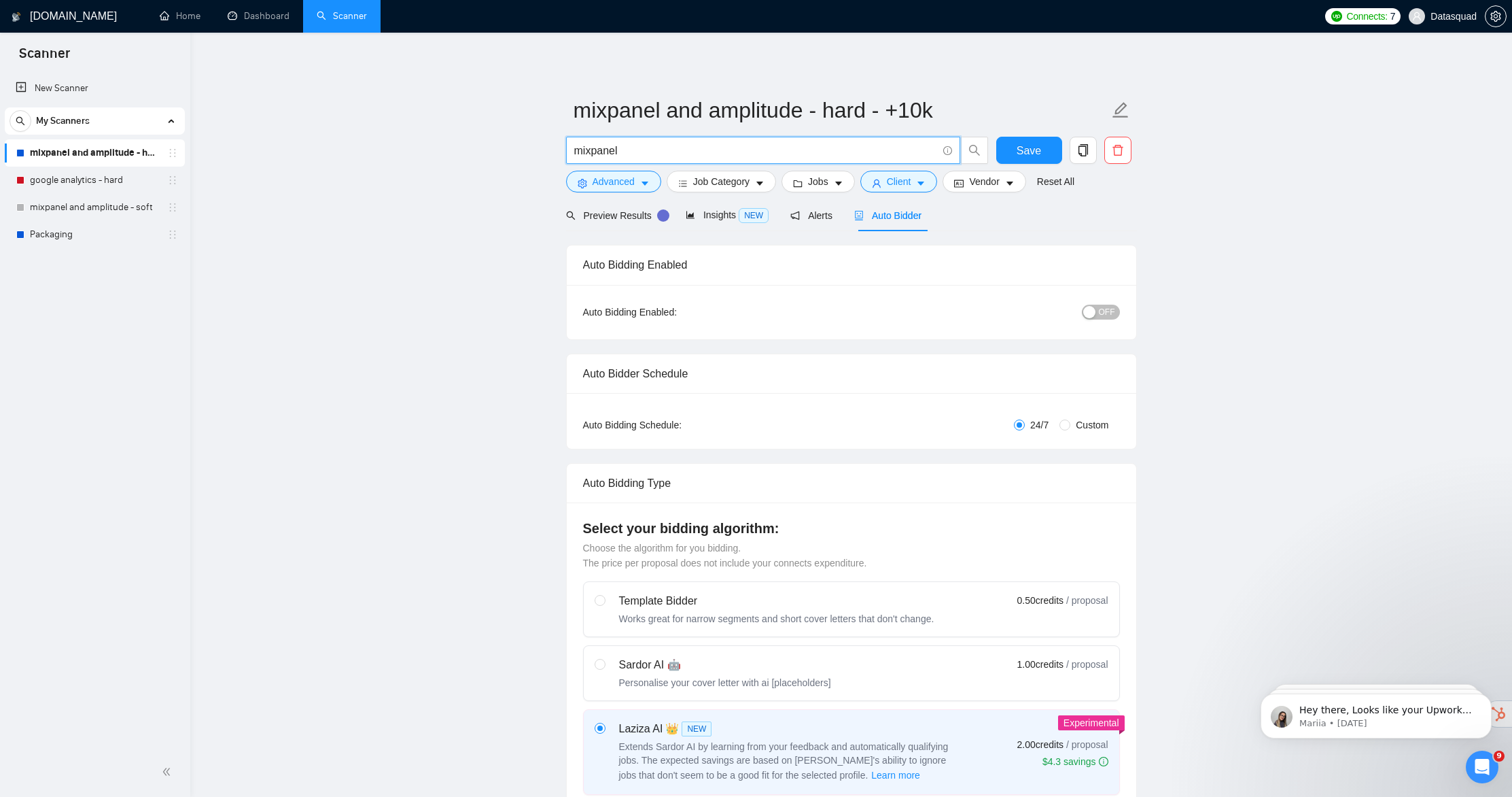
click at [685, 154] on input "mixpanel" at bounding box center [756, 150] width 363 height 17
click at [684, 154] on input "mixpanel" at bounding box center [756, 150] width 363 height 17
paste input ", amplitude, posthog, stastig"
click at [626, 153] on input "mixpanel, amplitude, posthog, stastig" at bounding box center [756, 150] width 363 height 17
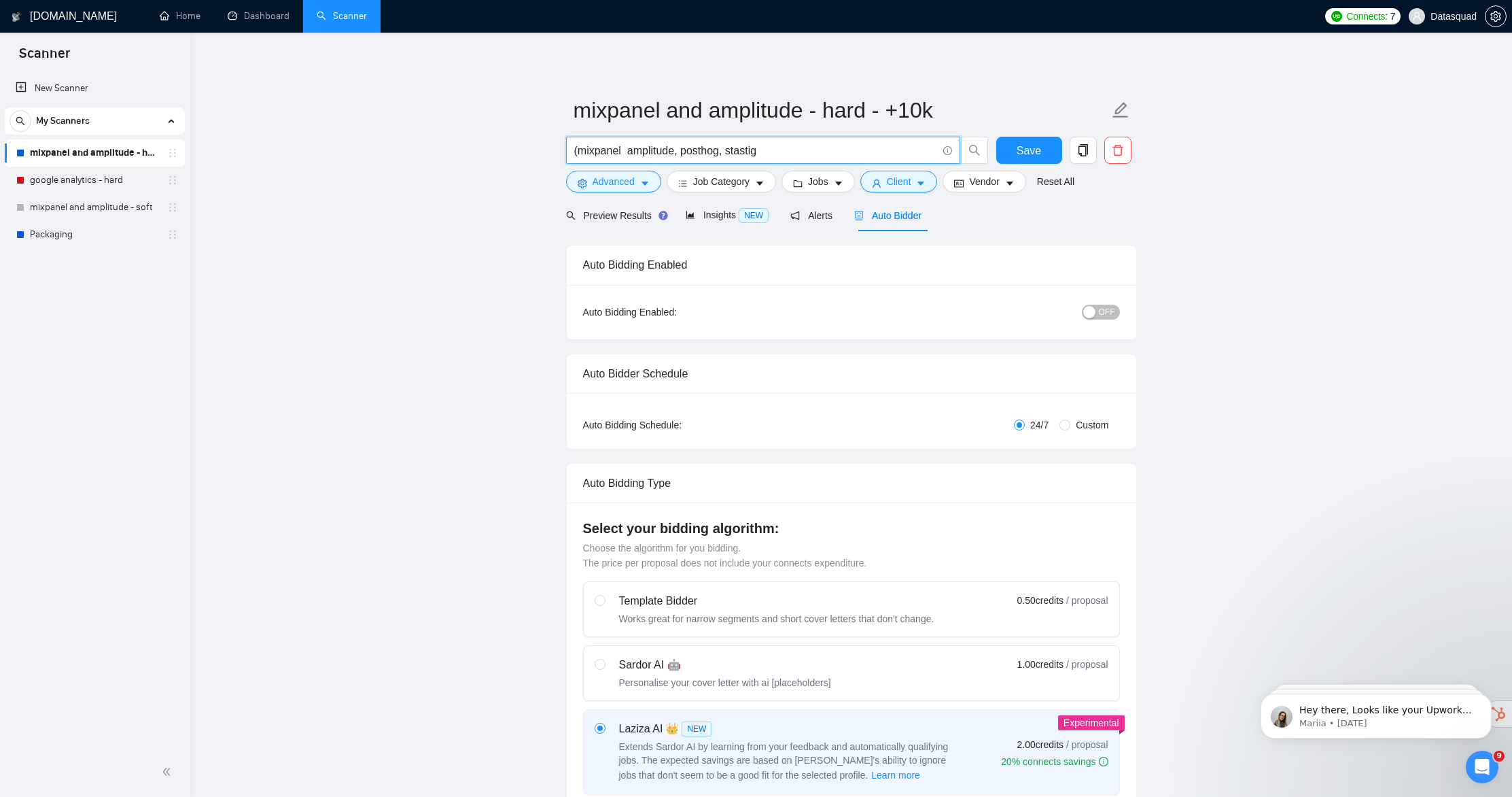
click at [629, 155] on input "(mixpanel amplitude, posthog, stastig" at bounding box center [756, 150] width 363 height 17
click at [756, 154] on input "(mixpanel | amplitude | posthog | stastig)" at bounding box center [756, 150] width 363 height 17
type input "(mixpanel | amplitude | posthog | statsig)"
click at [602, 215] on span "Preview Results" at bounding box center [615, 215] width 98 height 10
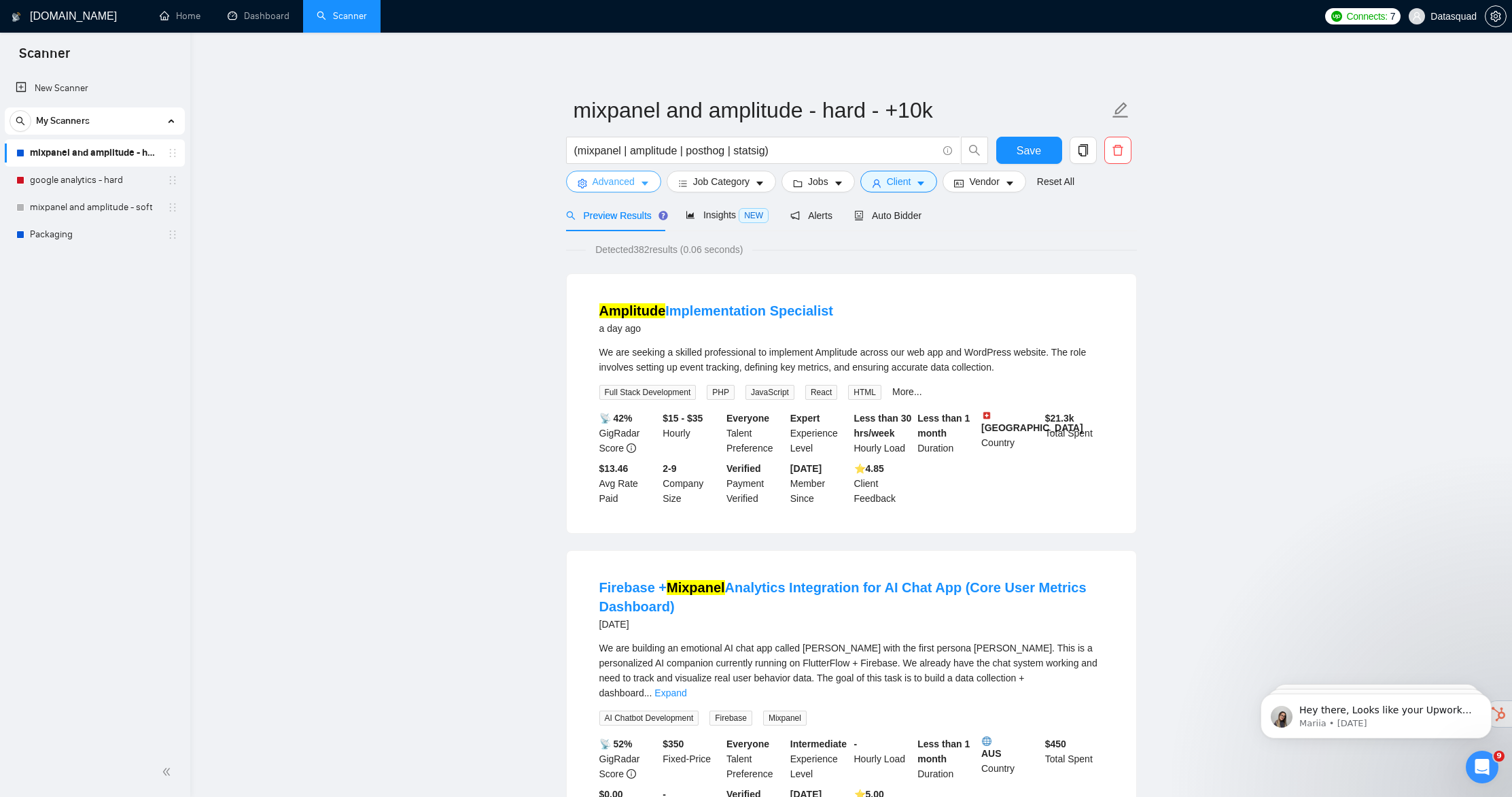
click at [590, 183] on button "Advanced" at bounding box center [614, 181] width 95 height 22
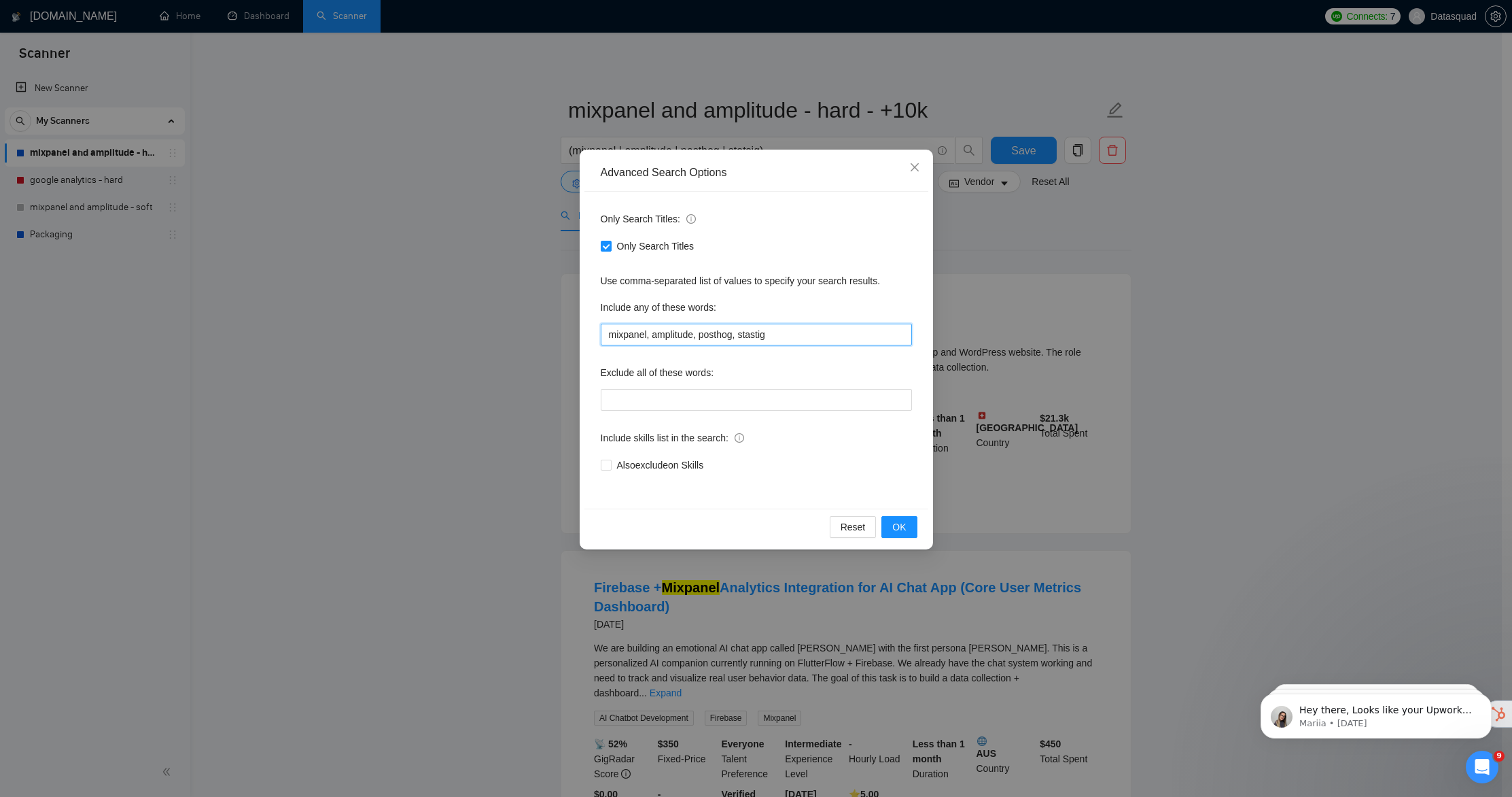
click at [786, 336] on input "mixpanel, amplitude, posthog, stastig" at bounding box center [756, 334] width 311 height 22
click at [725, 403] on input "text" at bounding box center [756, 399] width 311 height 22
type input ""google analytics", "GA", "GA4", "Looker", "GTM""
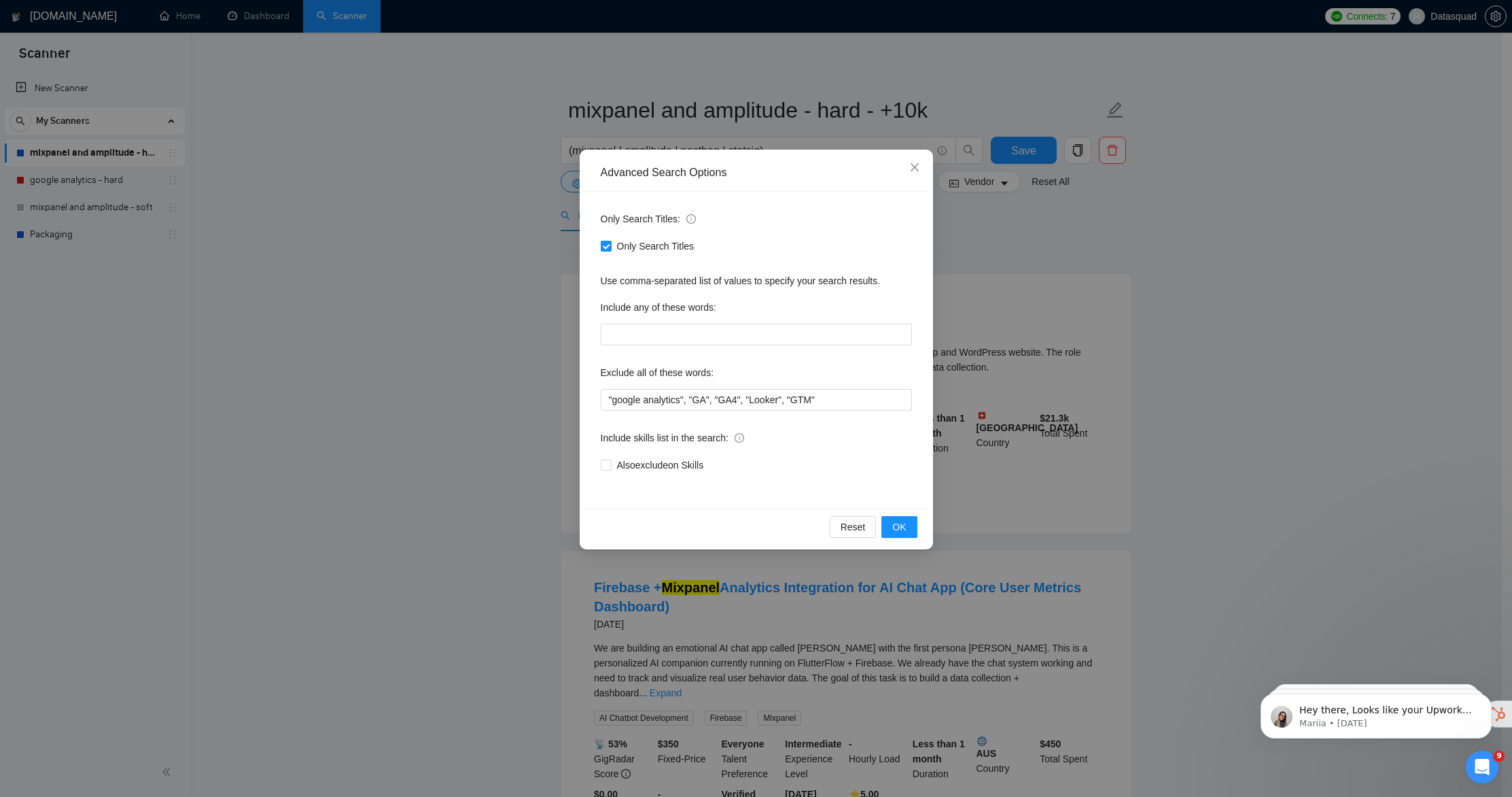
click at [607, 248] on input "Only Search Titles" at bounding box center [605, 245] width 10 height 10
checkbox input "false"
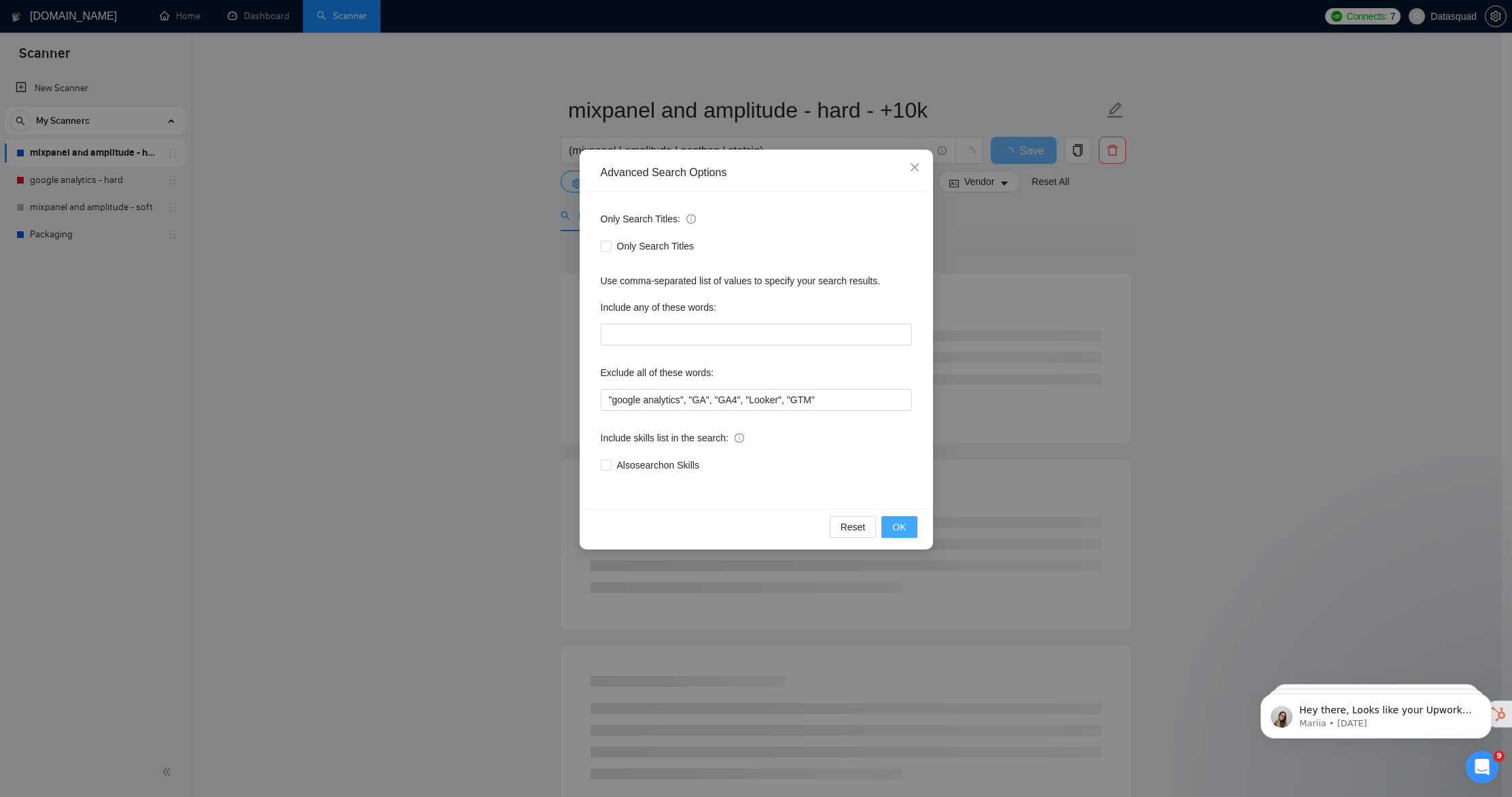
click at [906, 524] on button "OK" at bounding box center [898, 527] width 36 height 22
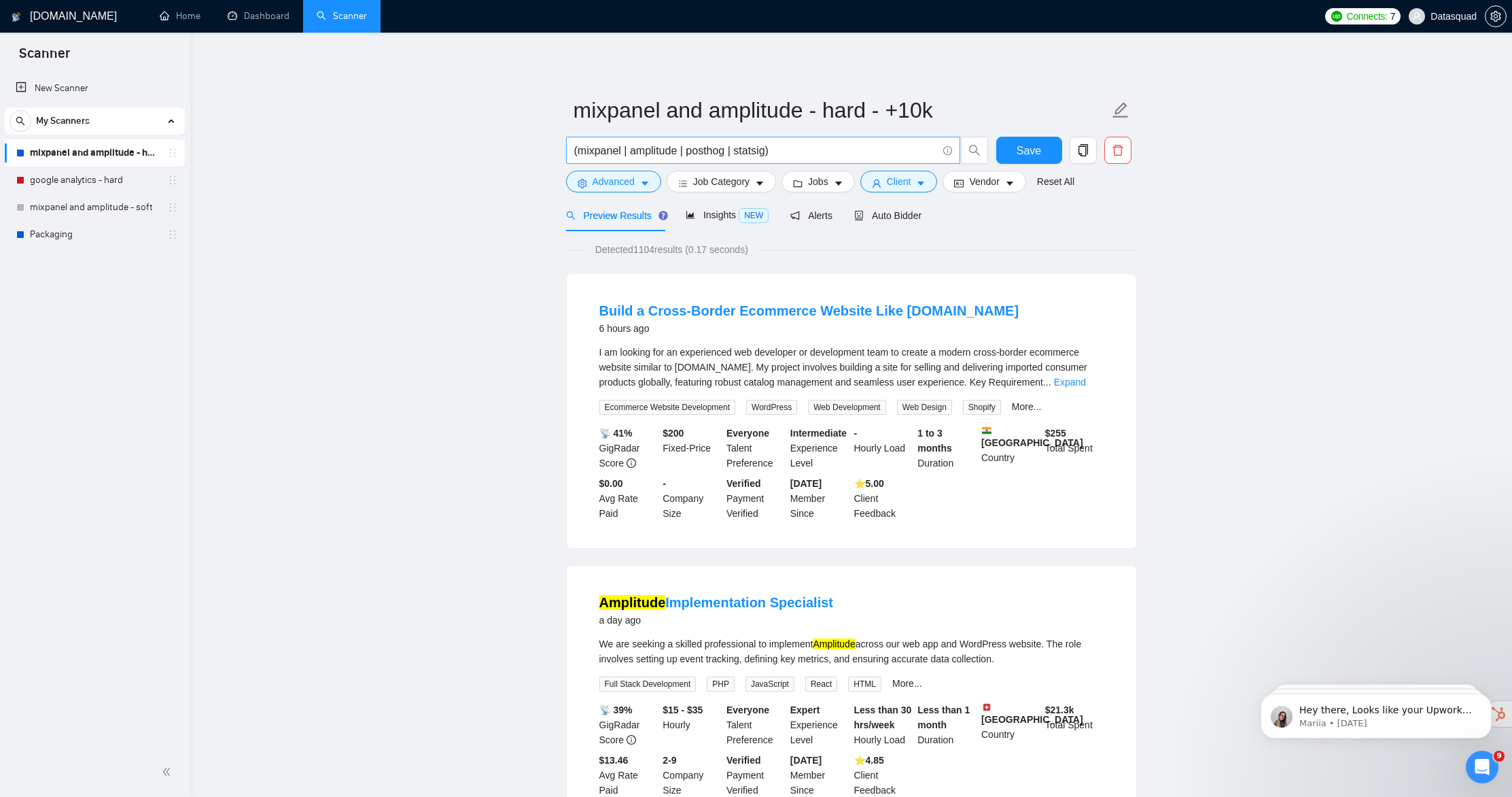
click at [789, 153] on input "(mixpanel | amplitude | posthog | statsig)" at bounding box center [756, 150] width 363 height 17
type input "analytics (mixpanel | amplitude | posthog | statsig)"
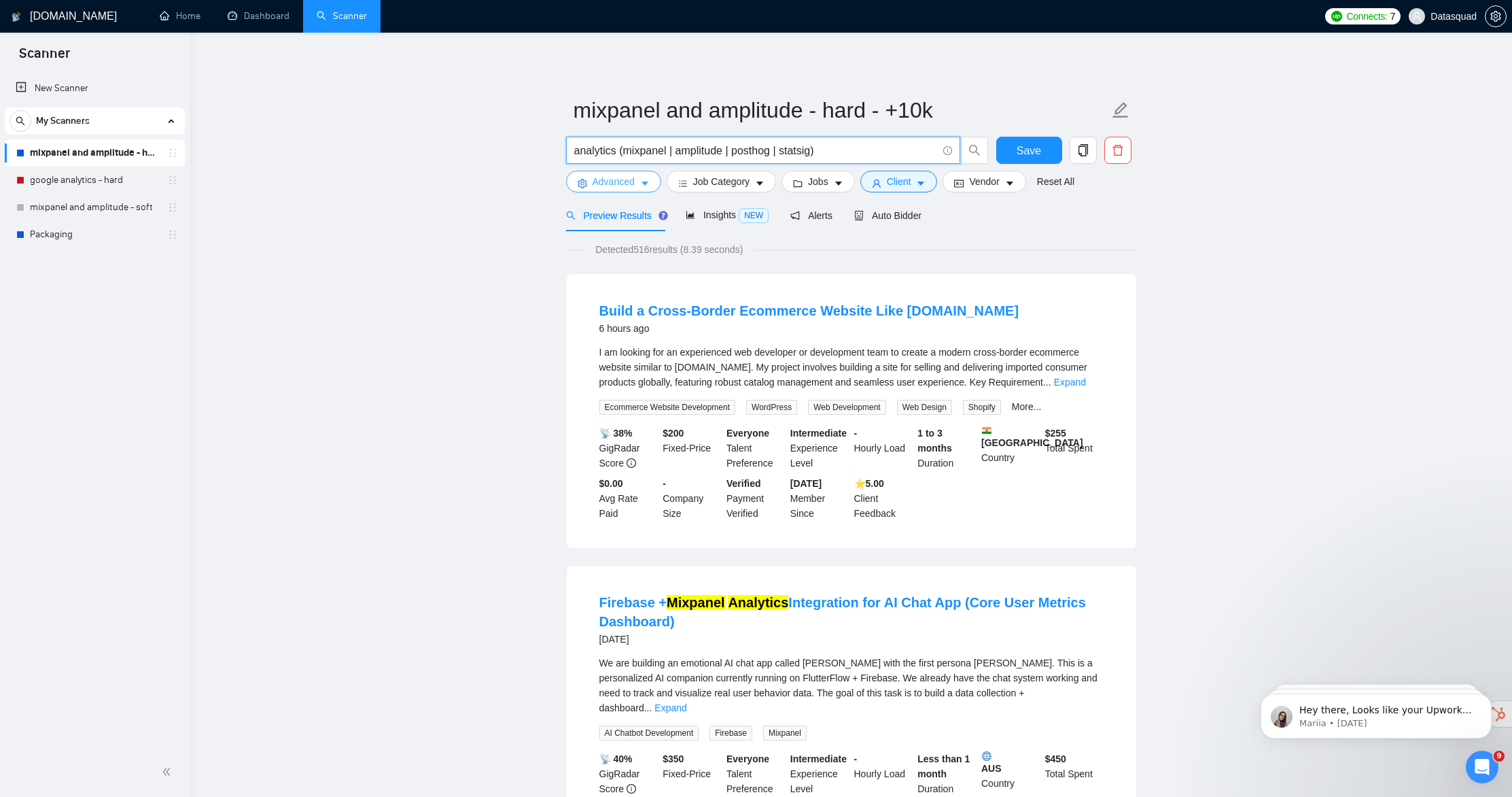
click at [587, 187] on button "Advanced" at bounding box center [614, 181] width 95 height 22
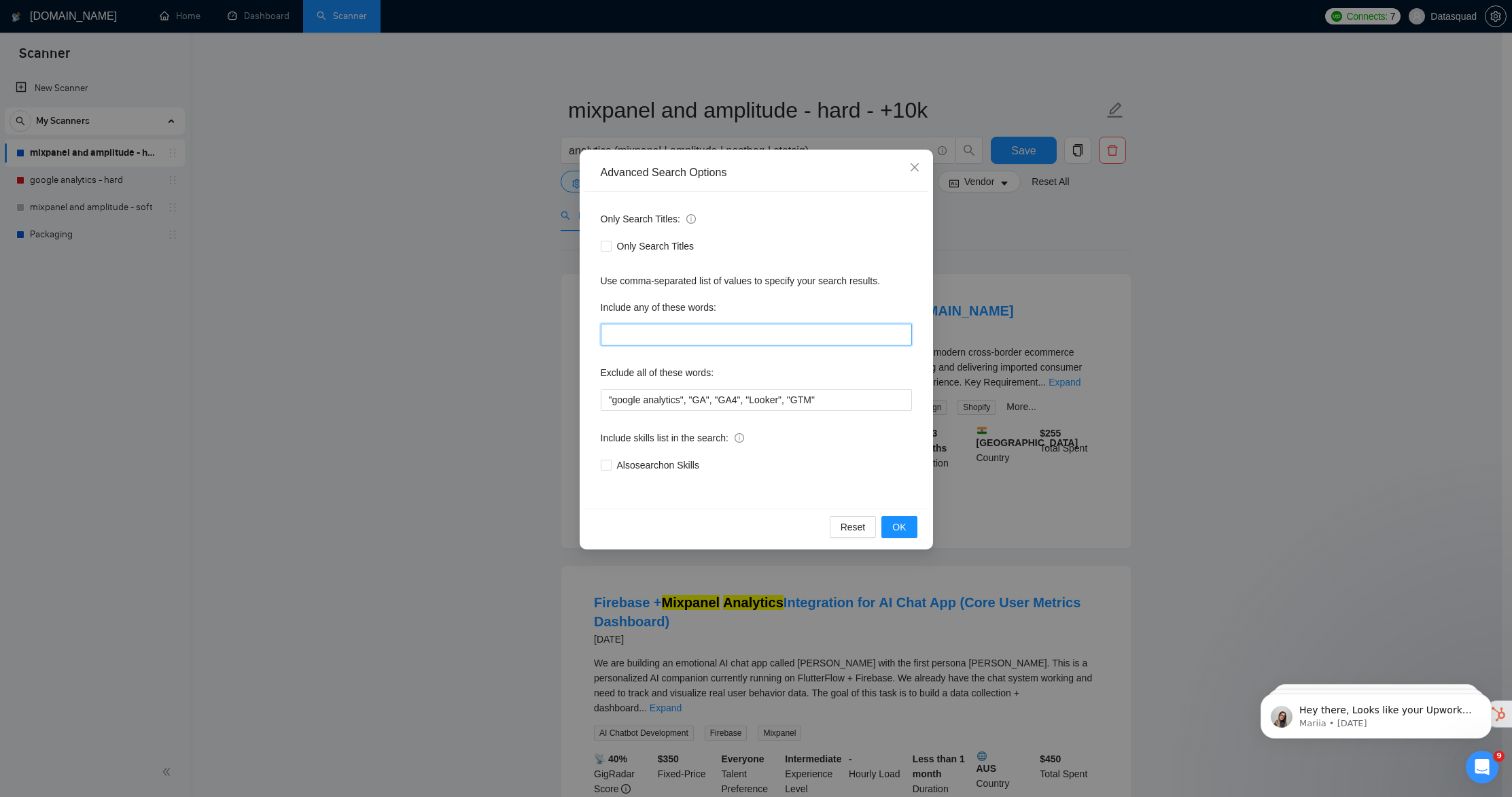
click at [657, 337] on input "text" at bounding box center [756, 334] width 311 height 22
type input "analytics"
click at [896, 531] on span "OK" at bounding box center [899, 527] width 14 height 15
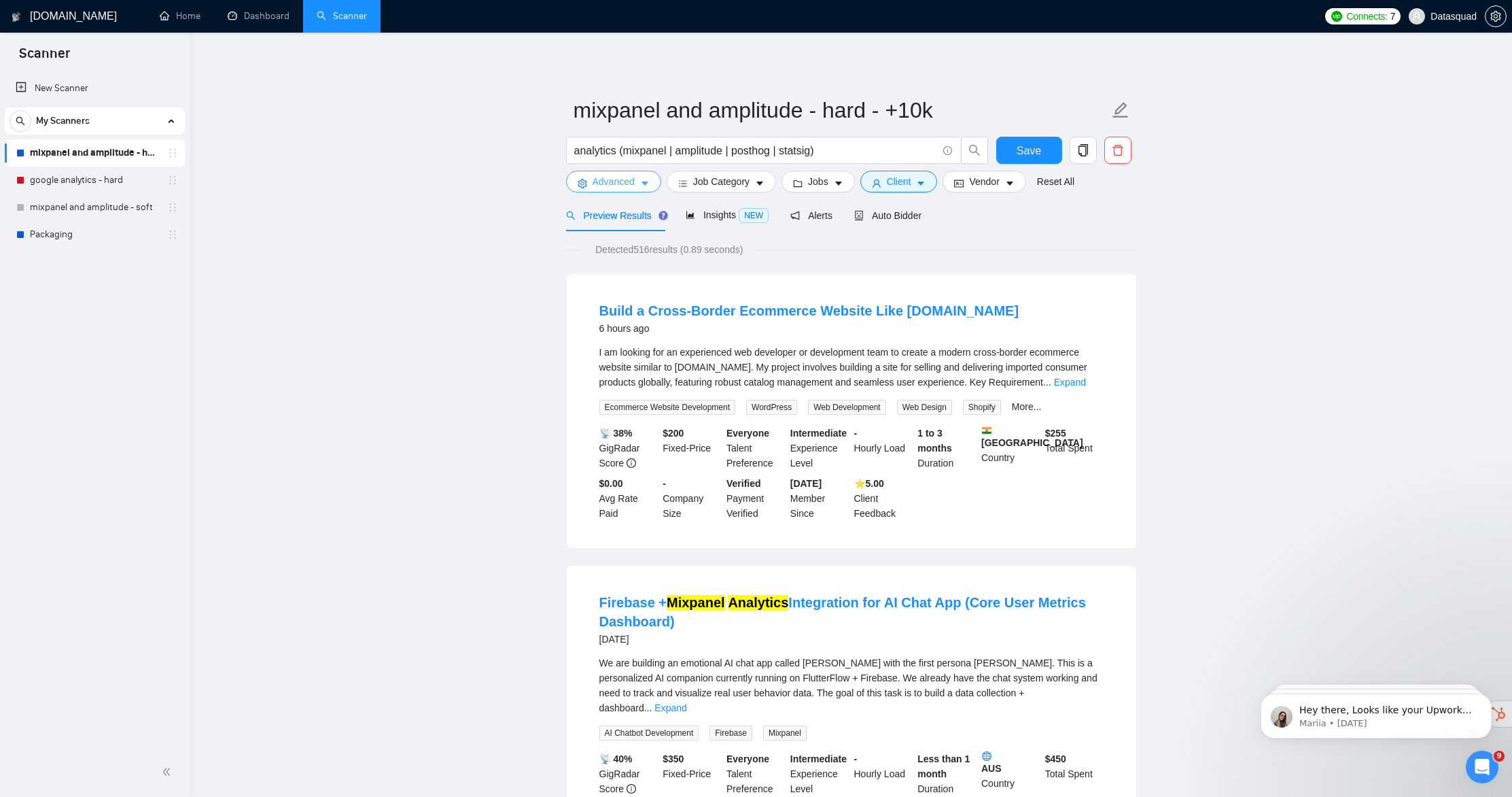
click at [607, 174] on span "Advanced" at bounding box center [614, 181] width 42 height 15
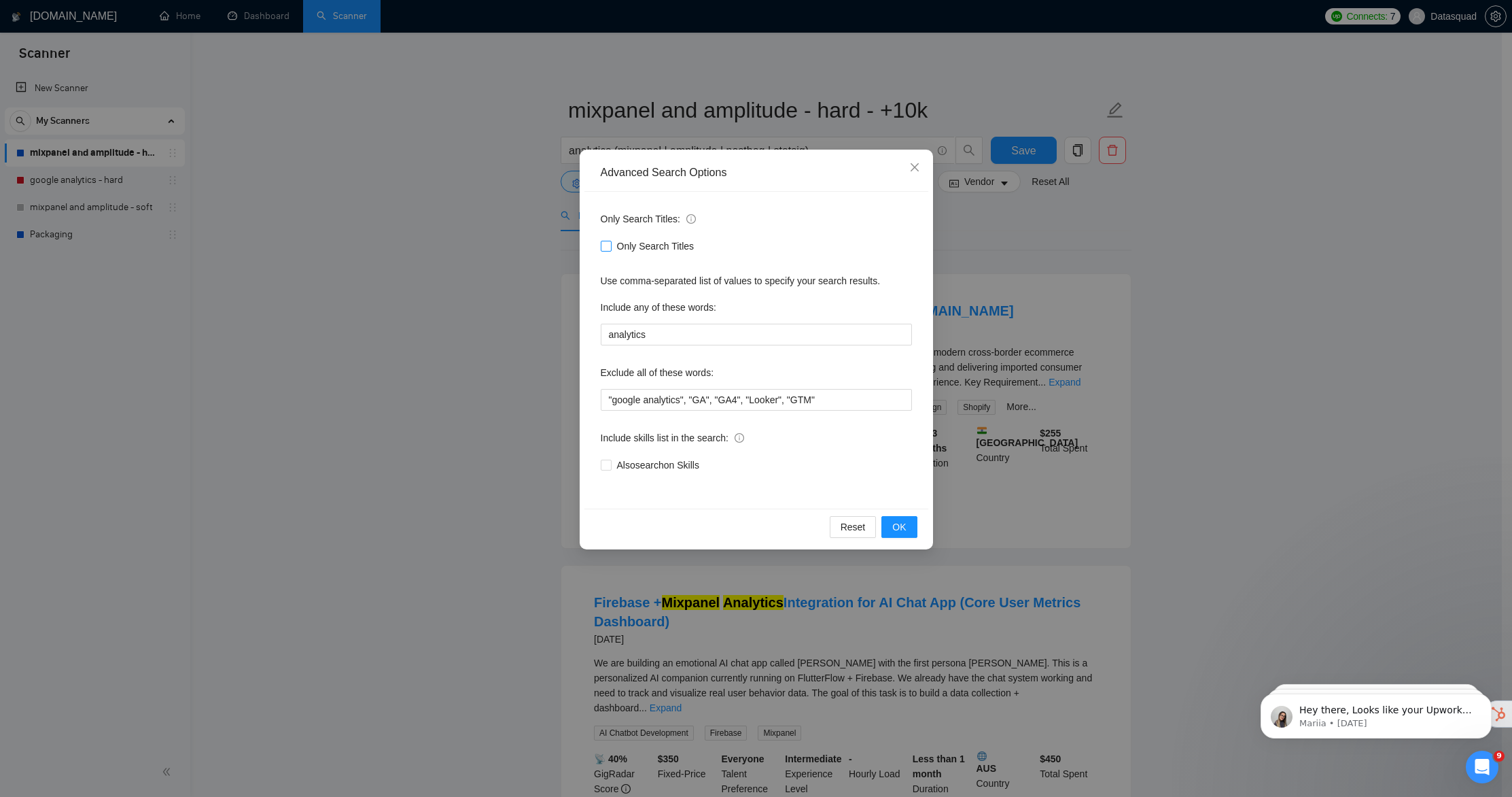
click at [609, 249] on input "Only Search Titles" at bounding box center [605, 245] width 10 height 10
checkbox input "true"
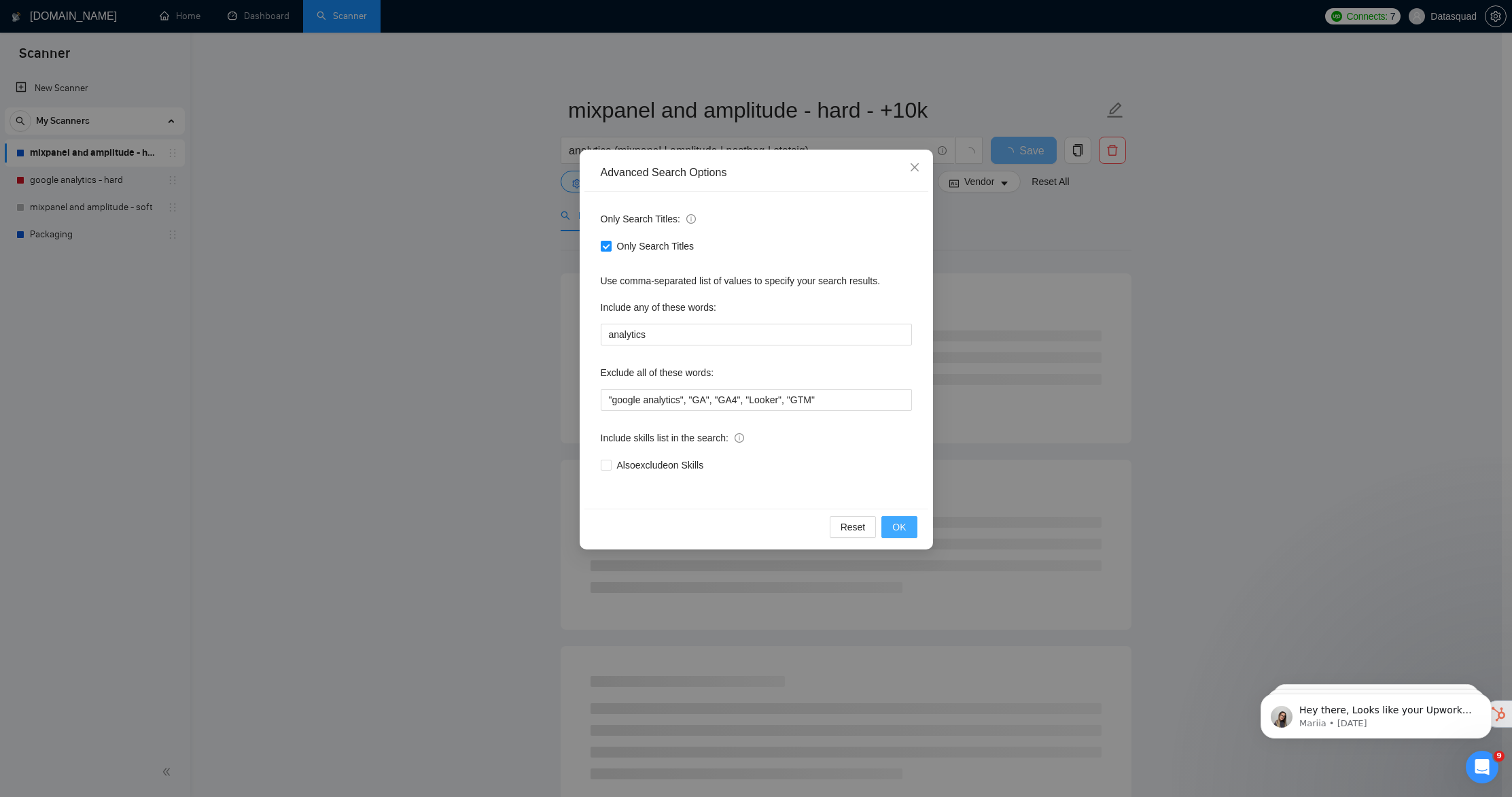
click at [912, 530] on button "OK" at bounding box center [898, 527] width 36 height 22
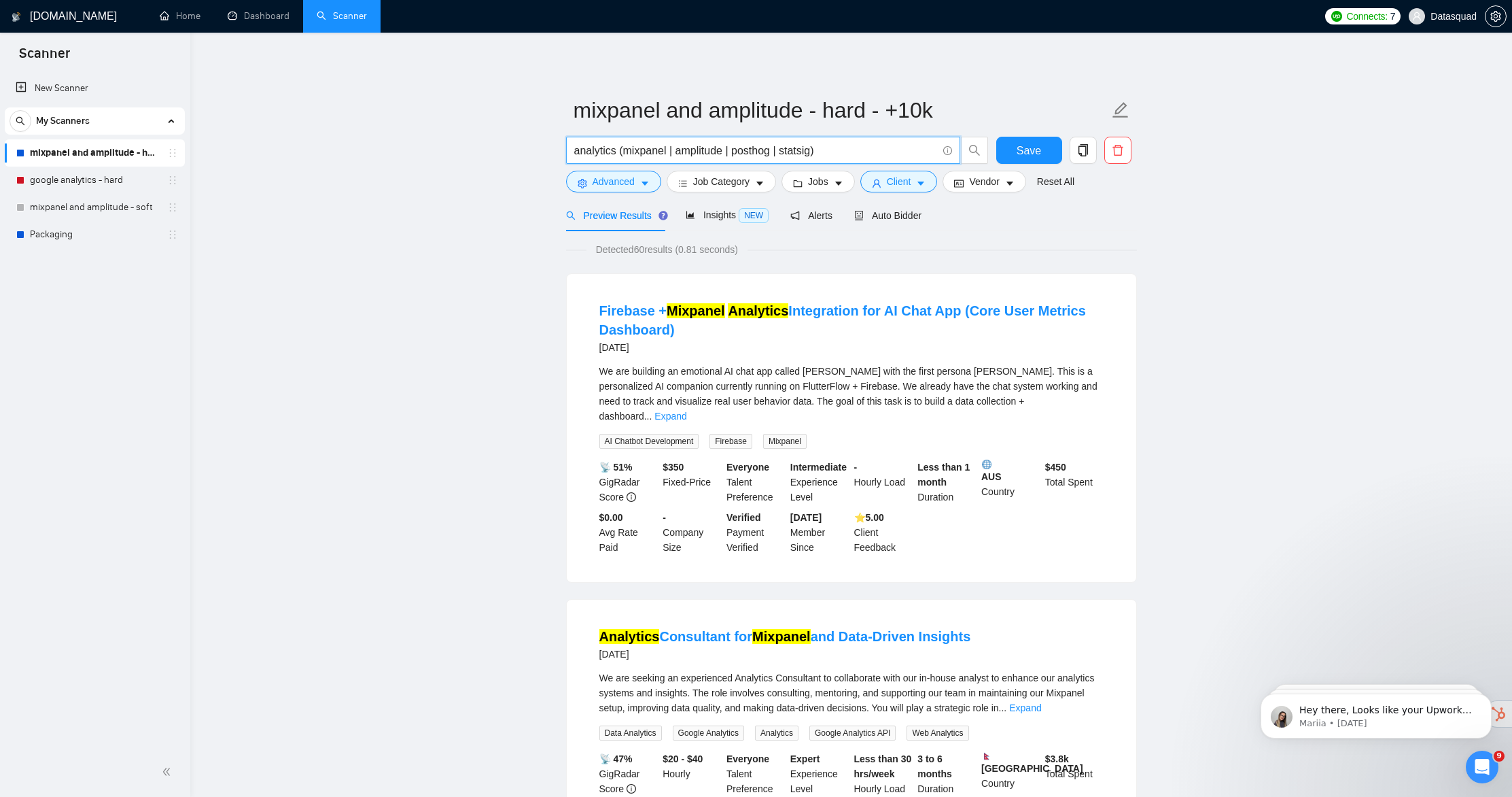
click at [848, 149] on input "analytics (mixpanel | amplitude | posthog | statsig)" at bounding box center [756, 150] width 363 height 17
click at [1124, 112] on icon "edit" at bounding box center [1121, 110] width 17 height 17
click at [1122, 114] on icon "edit" at bounding box center [1121, 110] width 17 height 17
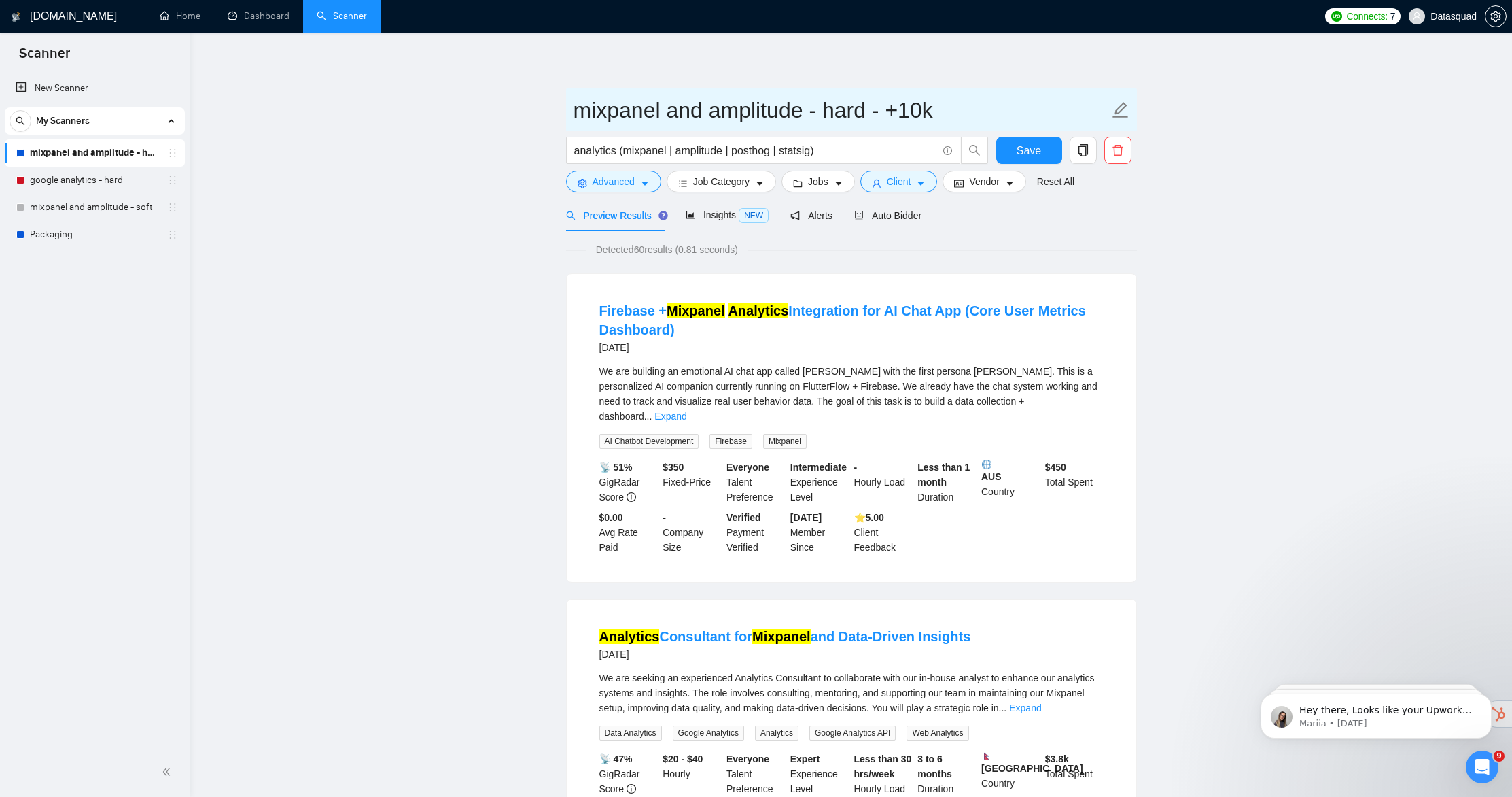
click at [950, 111] on input "mixpanel and amplitude - hard - +10k" at bounding box center [841, 110] width 535 height 34
paste input "analytics (mixpanel | amplitude | posthog | statsig)"
type input "analytics (mixpanel | amplitude | posthog | statsig)"
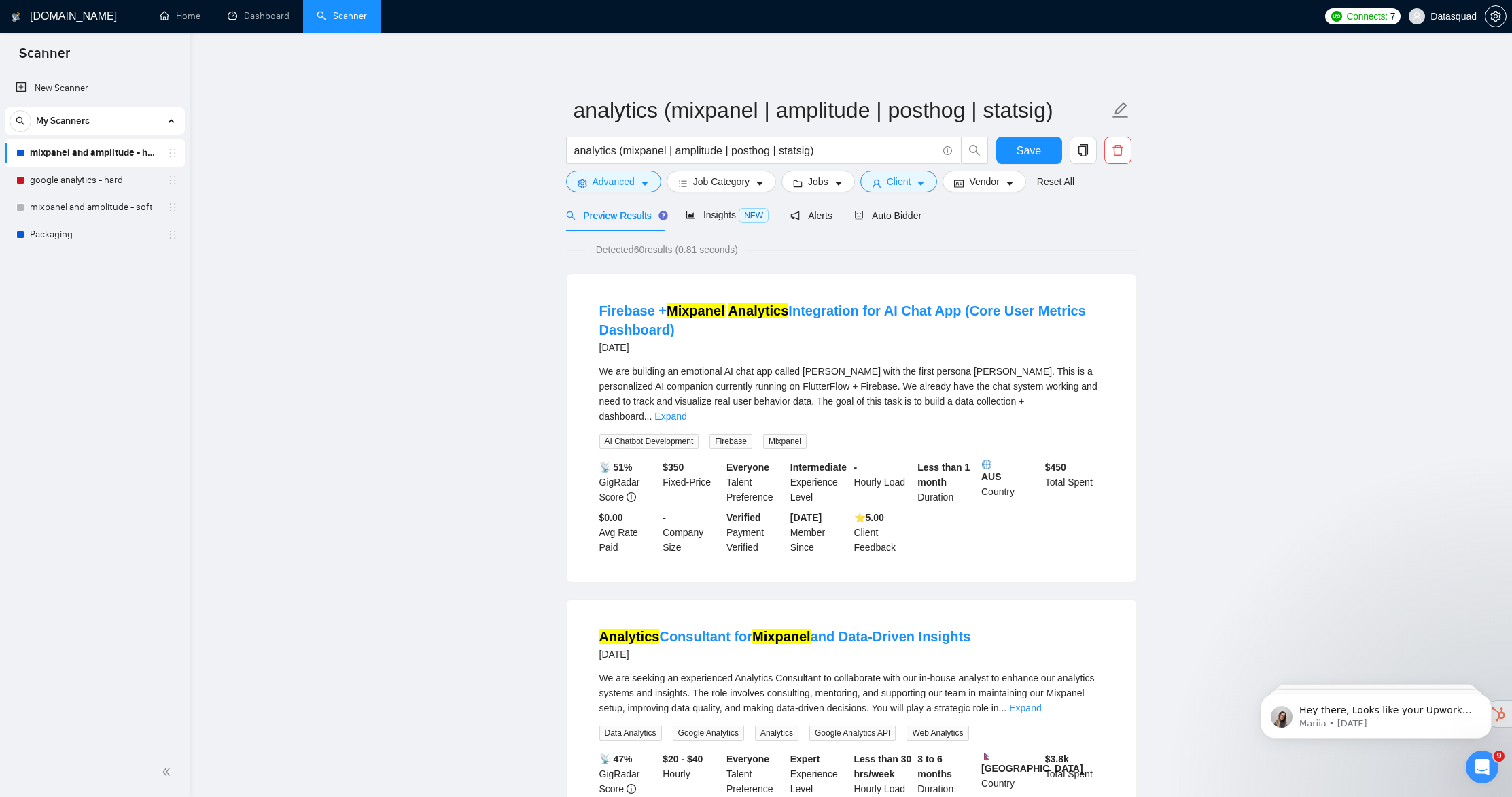
click at [159, 10] on link "Home" at bounding box center [180, 16] width 41 height 11
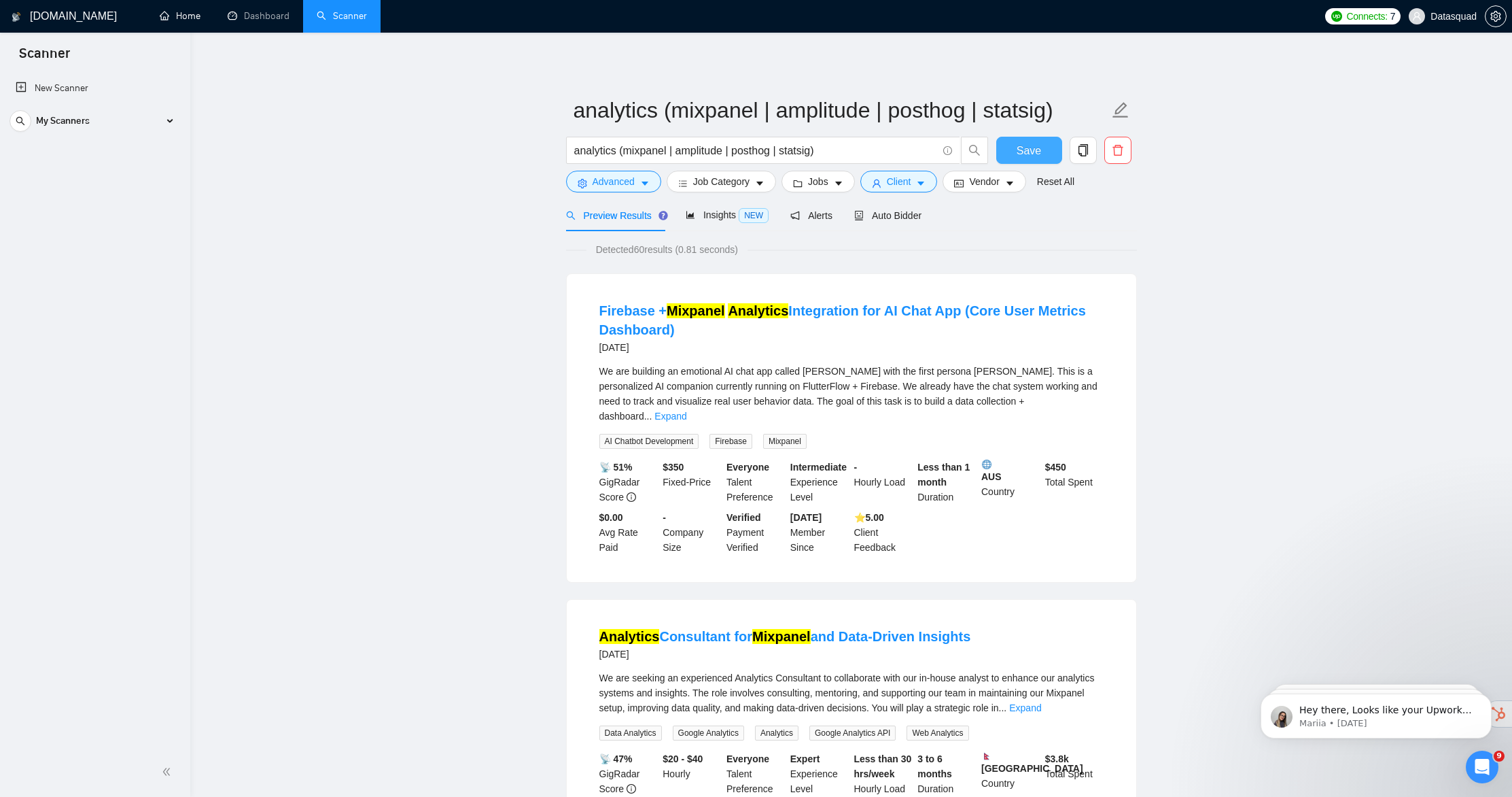
click at [1048, 160] on button "Save" at bounding box center [1029, 150] width 66 height 27
click at [711, 221] on div "Insights NEW" at bounding box center [727, 215] width 83 height 16
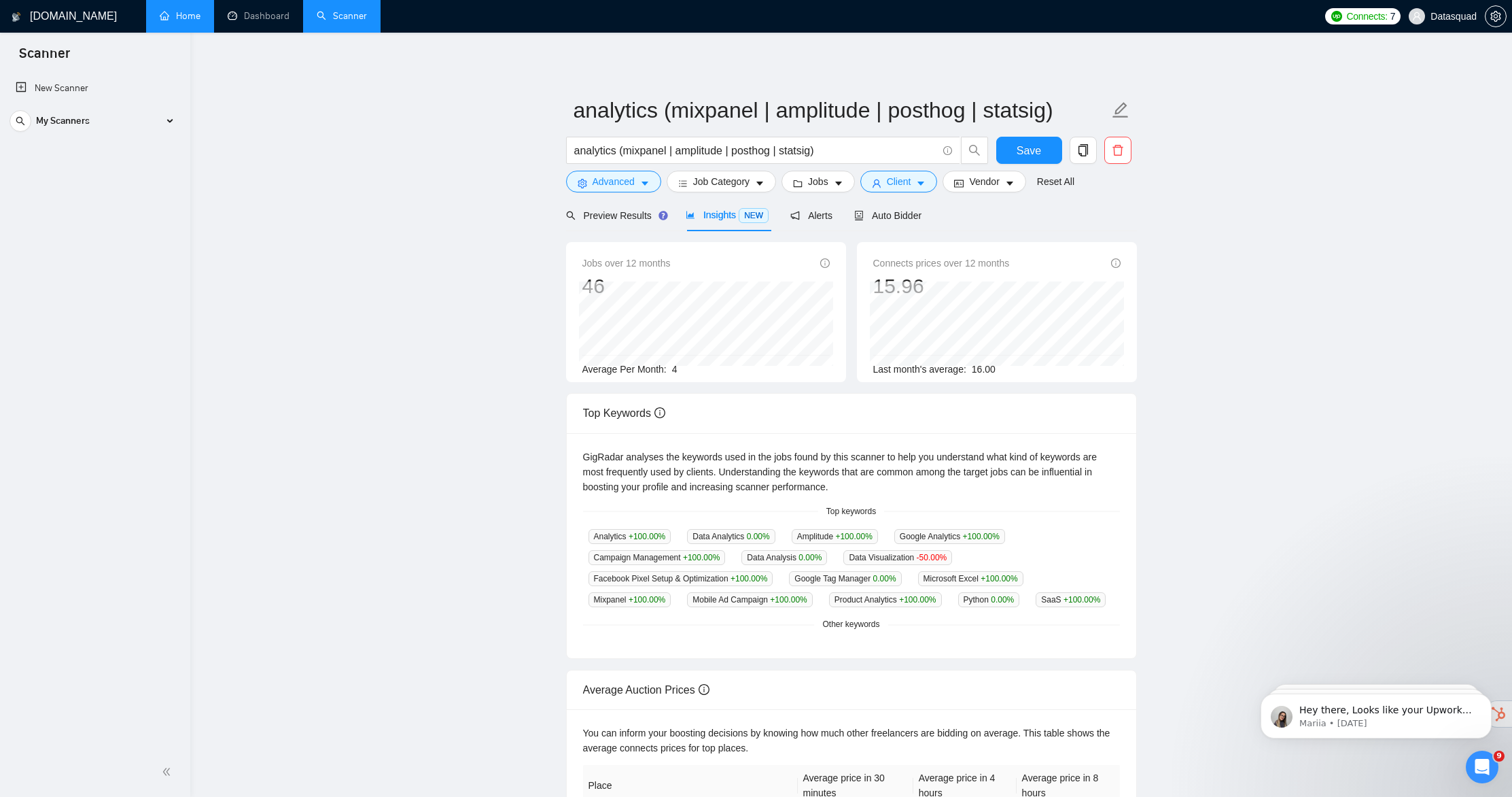
click at [166, 19] on link "Home" at bounding box center [180, 16] width 41 height 11
